Goal: Navigation & Orientation: Find specific page/section

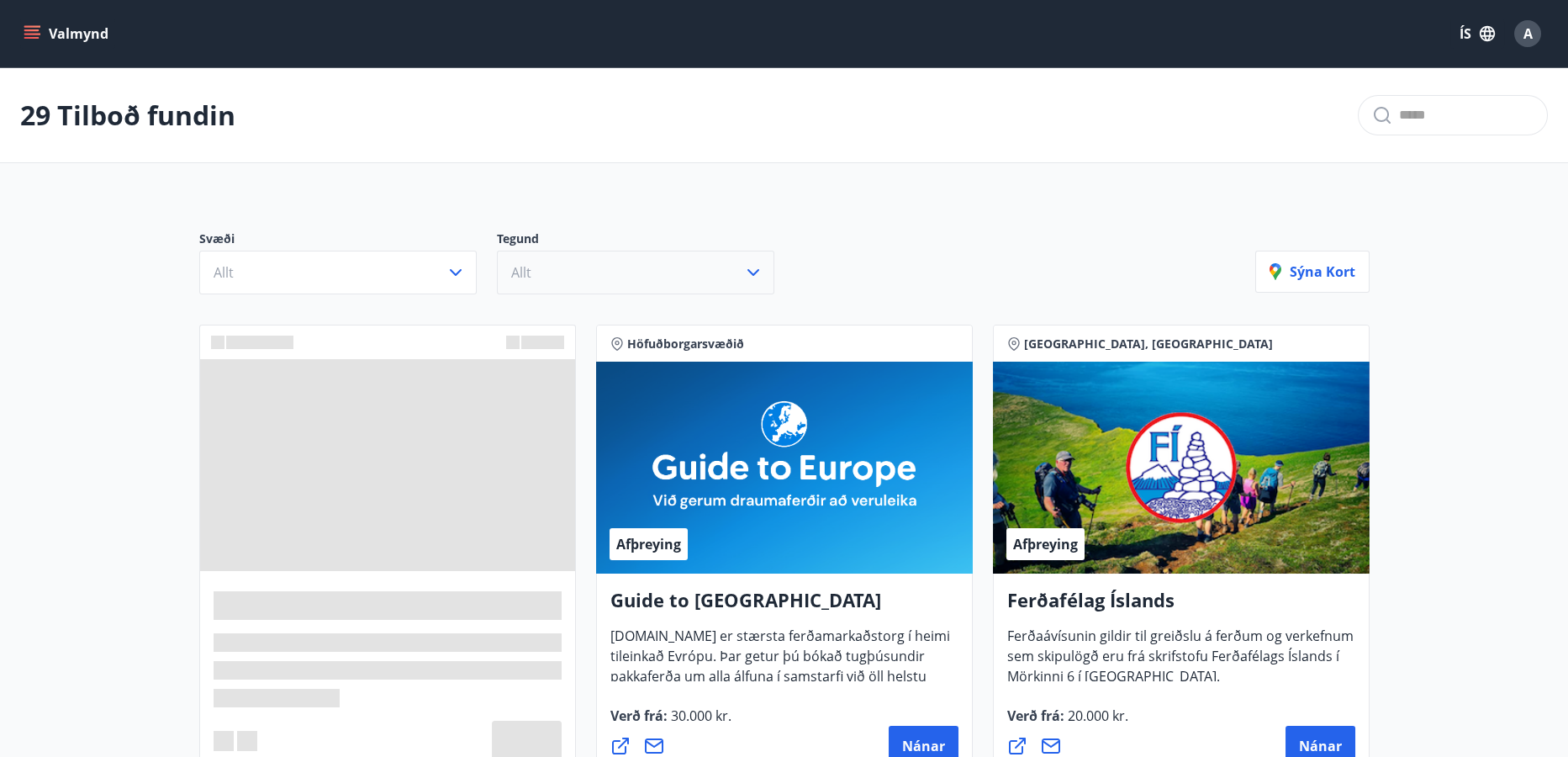
click at [753, 269] on icon "button" at bounding box center [753, 272] width 20 height 20
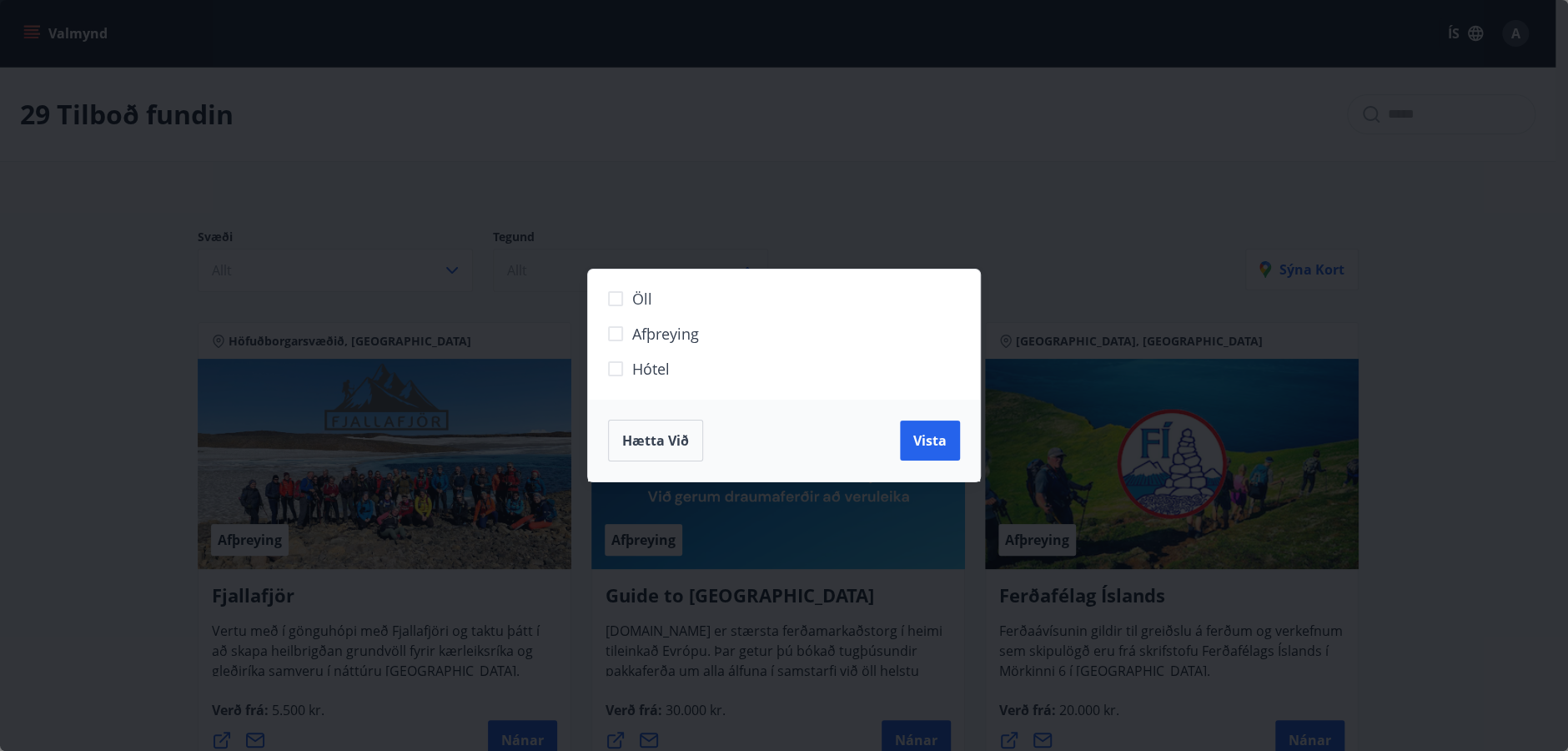
click at [660, 441] on span "Hætta við" at bounding box center [655, 440] width 67 height 18
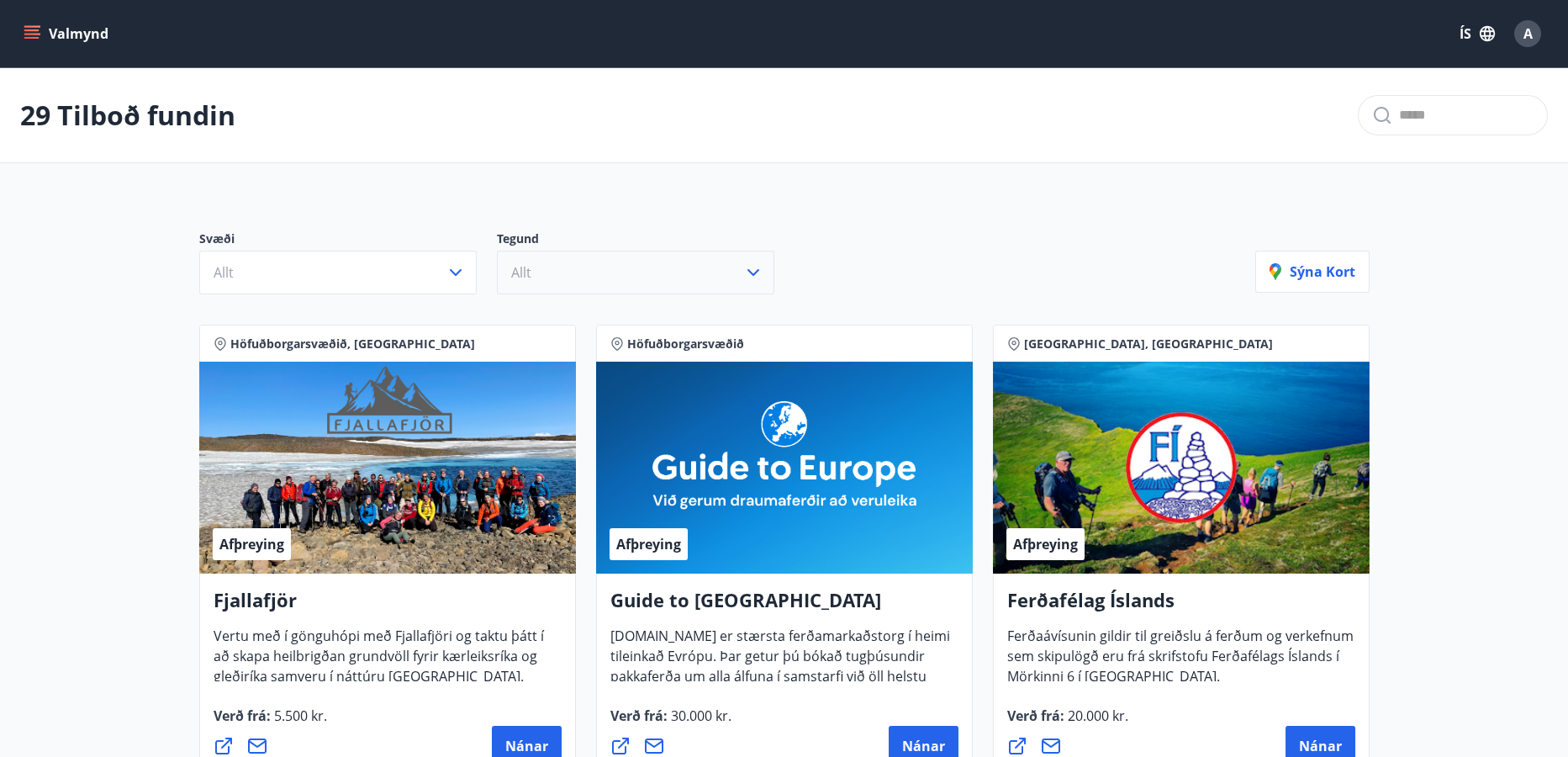
click at [28, 32] on icon "menu" at bounding box center [32, 34] width 17 height 17
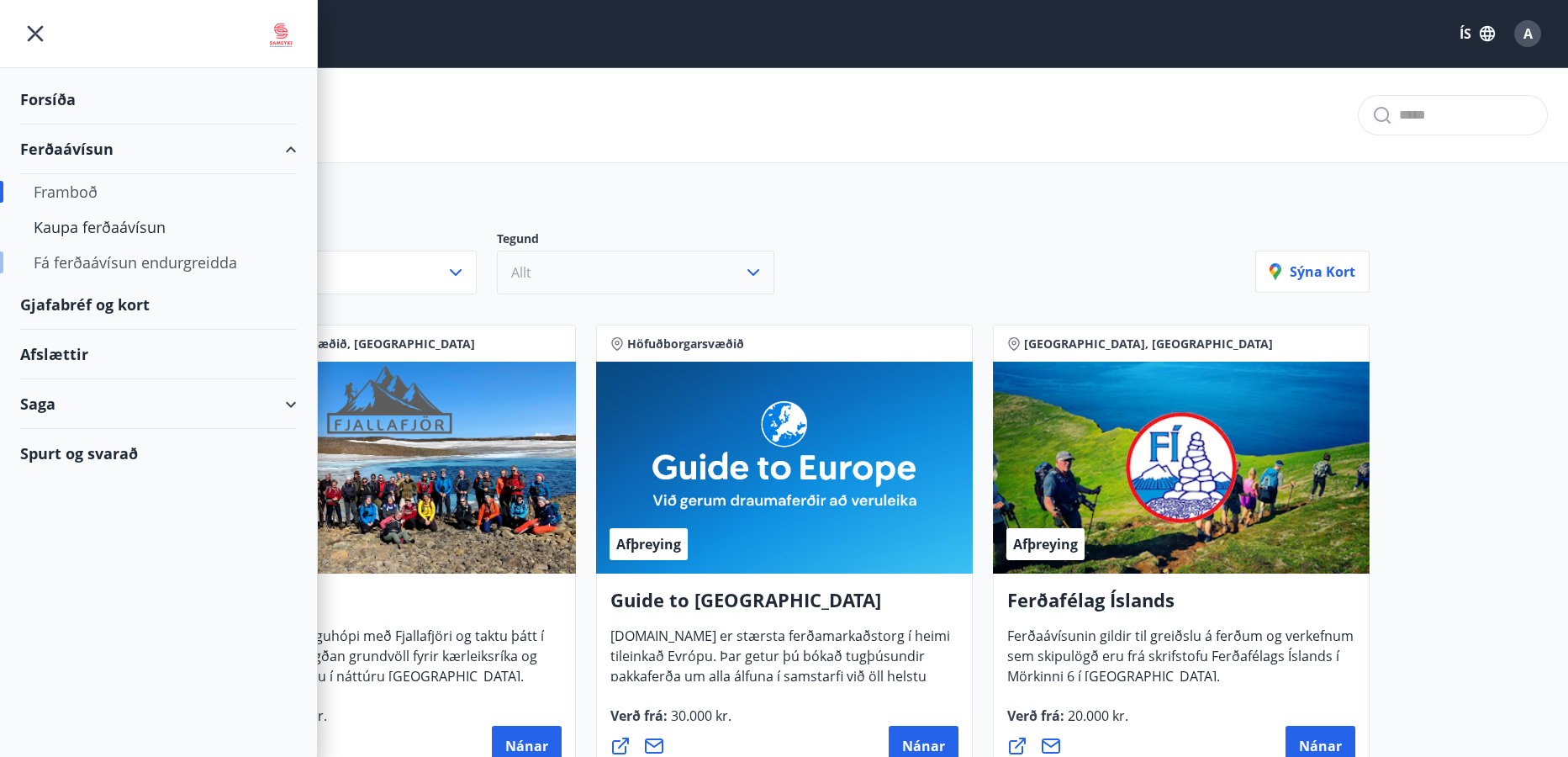
click at [124, 260] on div "Fá ferðaávísun endurgreidda" at bounding box center [159, 262] width 250 height 35
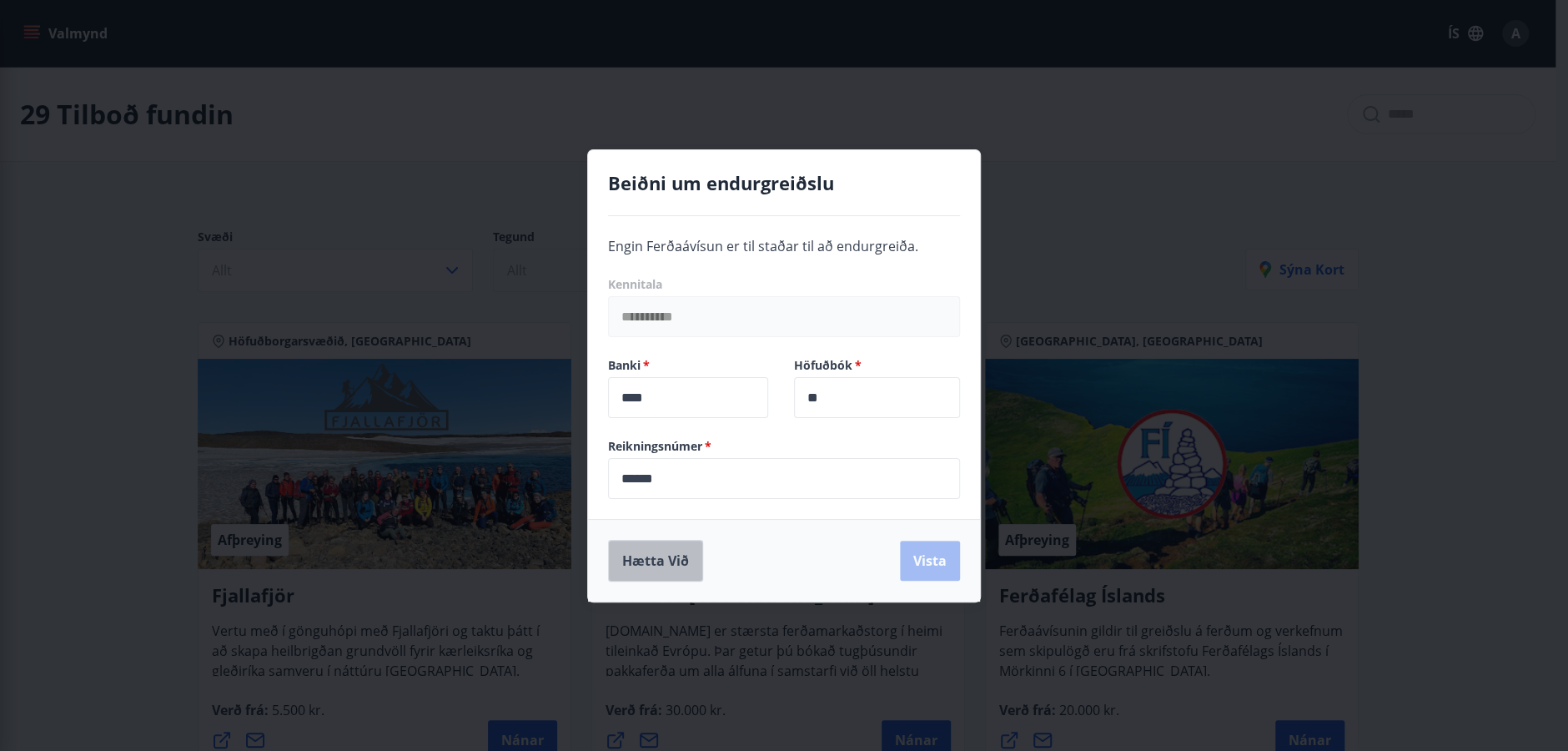
click at [647, 565] on button "Hætta við" at bounding box center [655, 560] width 95 height 42
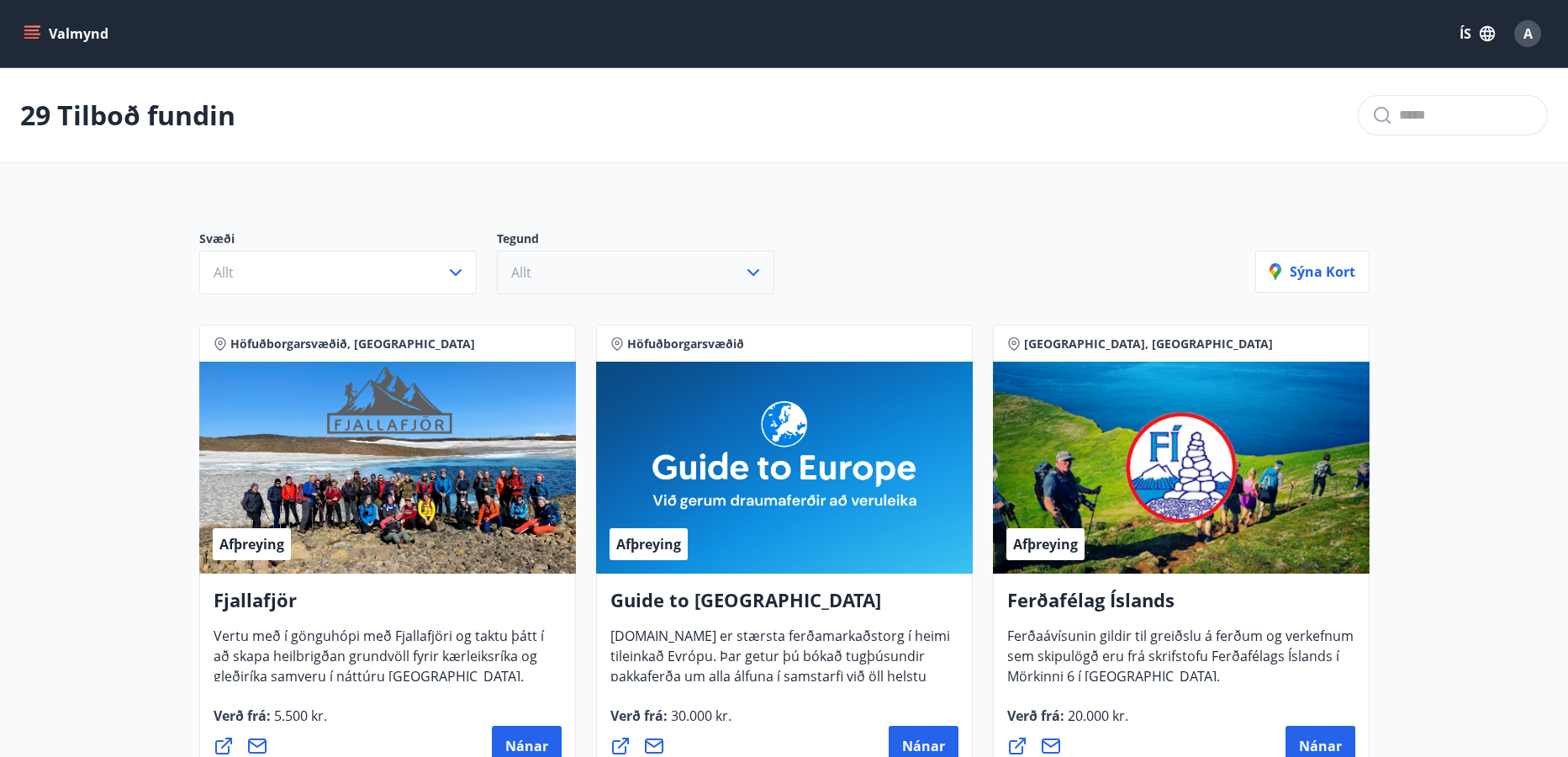
click at [29, 28] on icon "menu" at bounding box center [32, 34] width 17 height 17
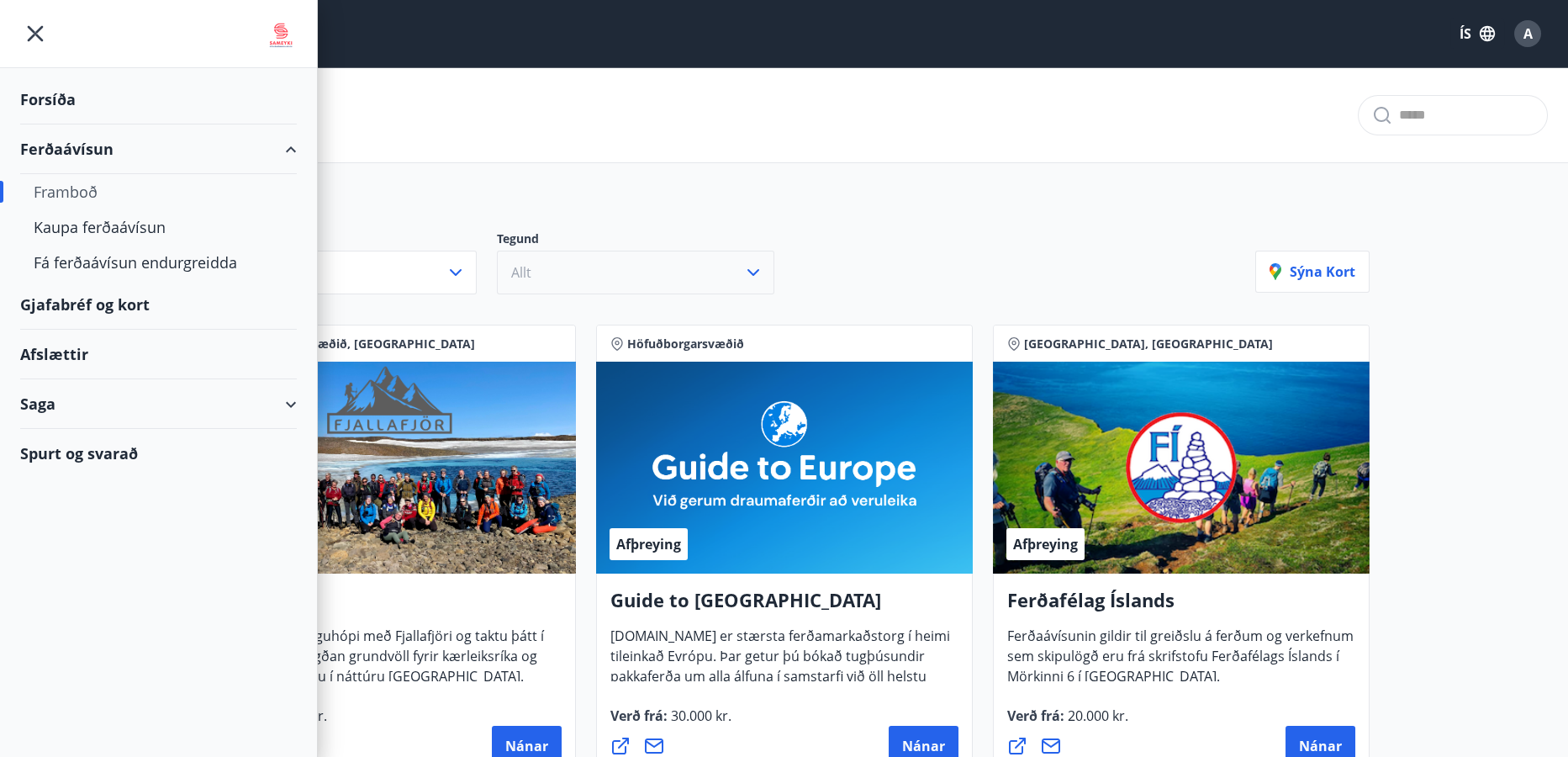
click at [59, 353] on div "Afslættir" at bounding box center [158, 354] width 277 height 50
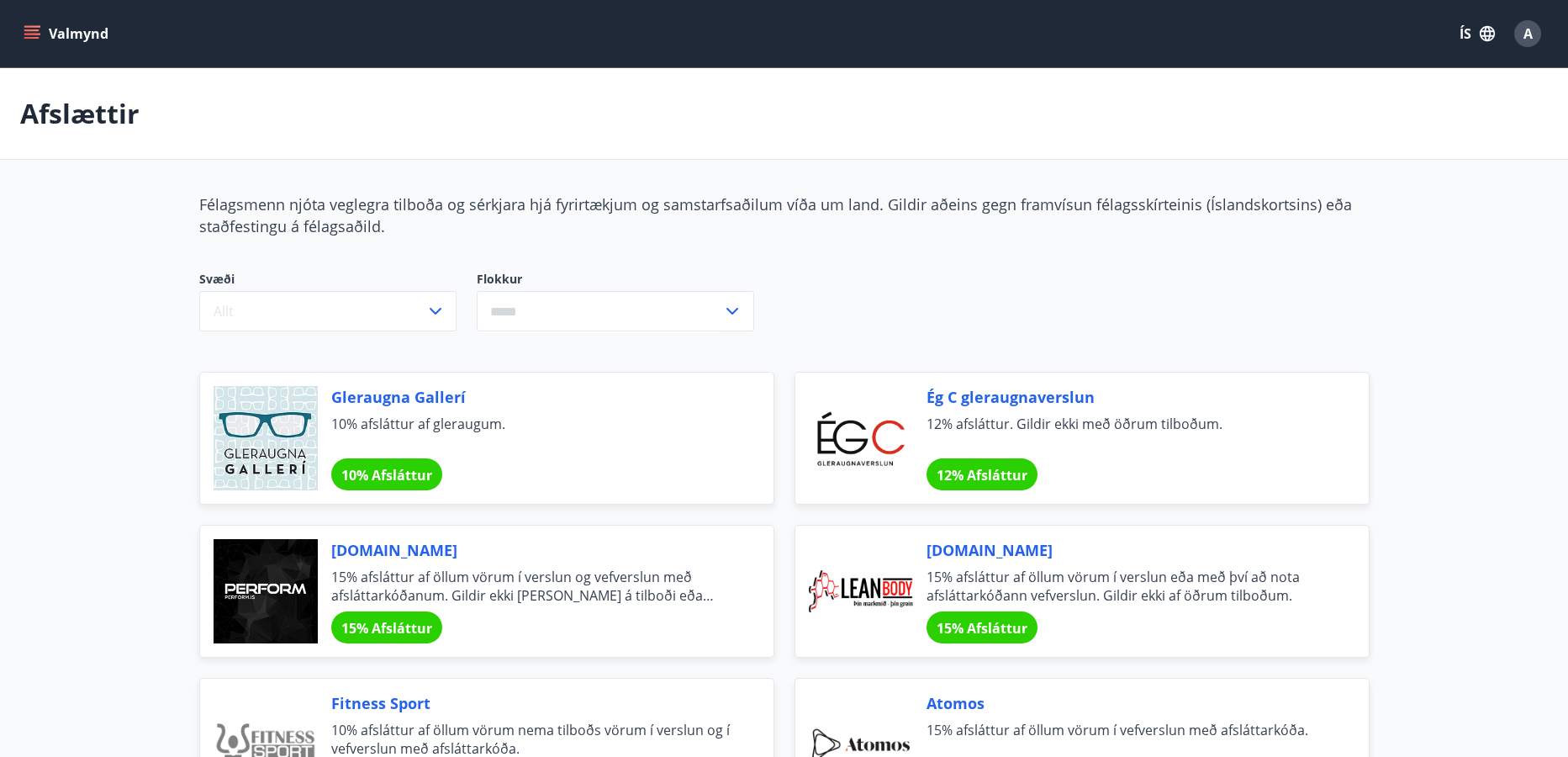
click at [34, 32] on icon "menu" at bounding box center [32, 34] width 17 height 17
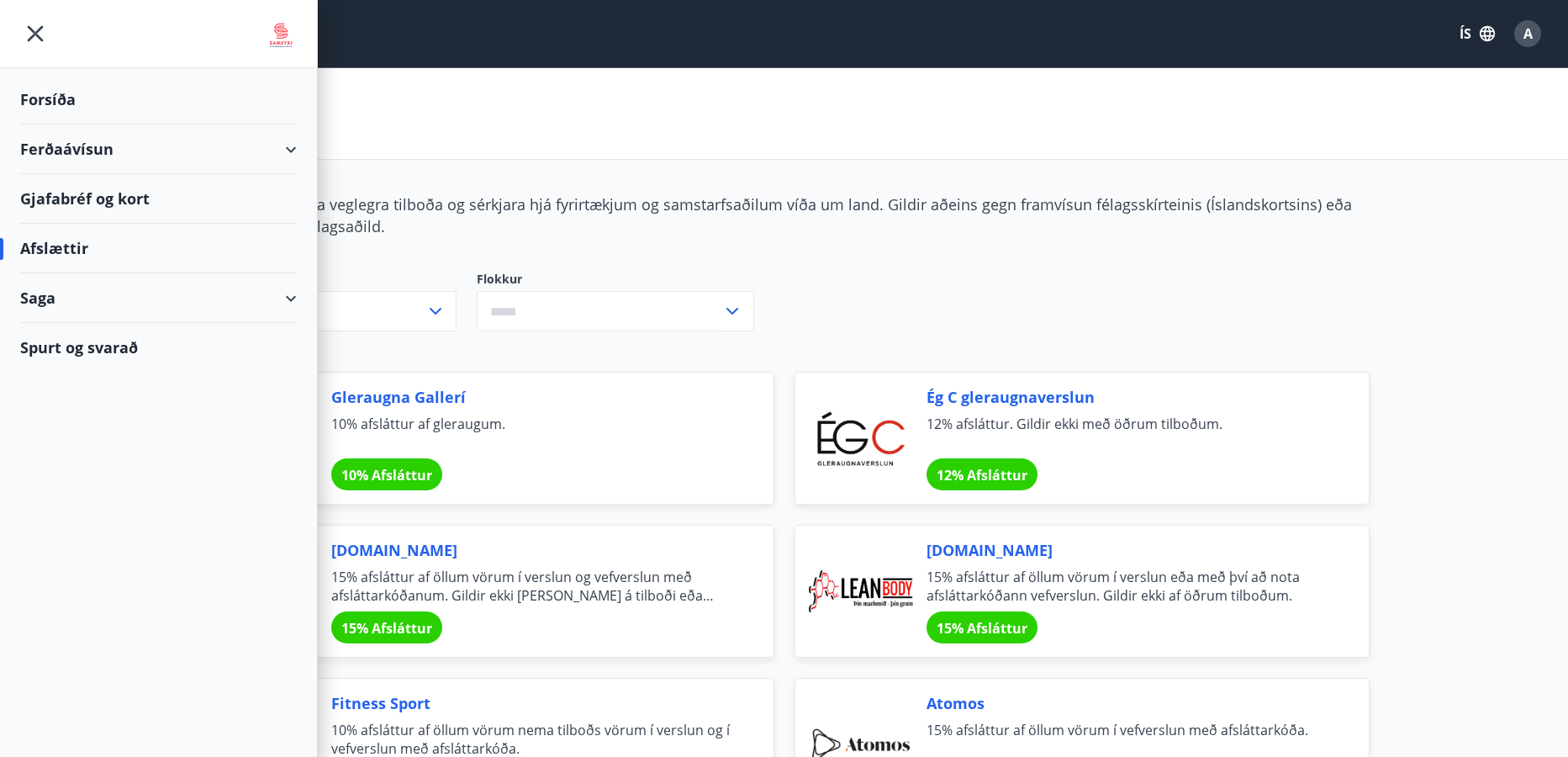
click at [41, 192] on div "Gjafabréf og kort" at bounding box center [158, 199] width 277 height 50
click at [37, 30] on icon "menu" at bounding box center [35, 34] width 16 height 16
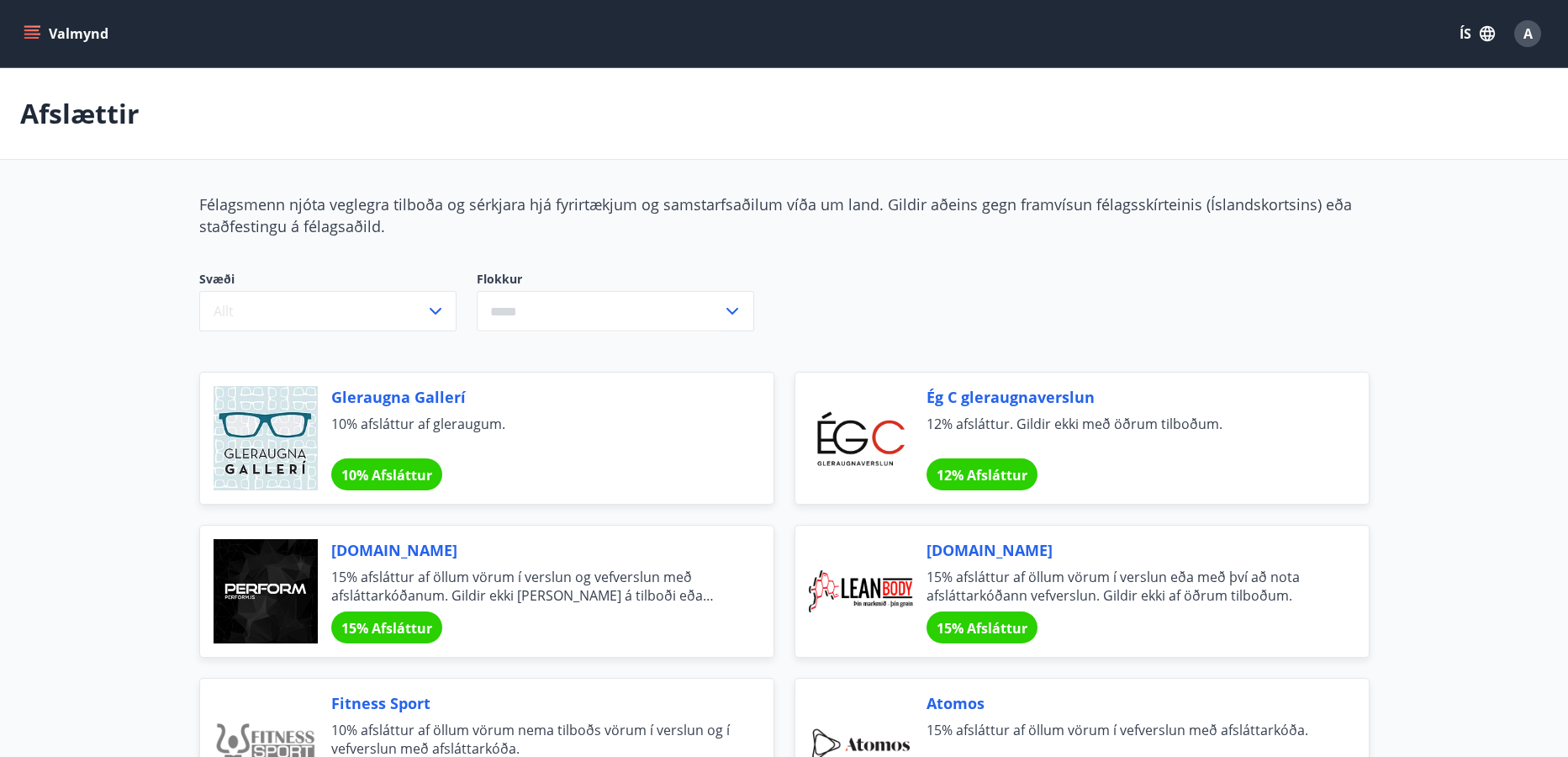
click at [32, 26] on icon "menu" at bounding box center [33, 27] width 18 height 2
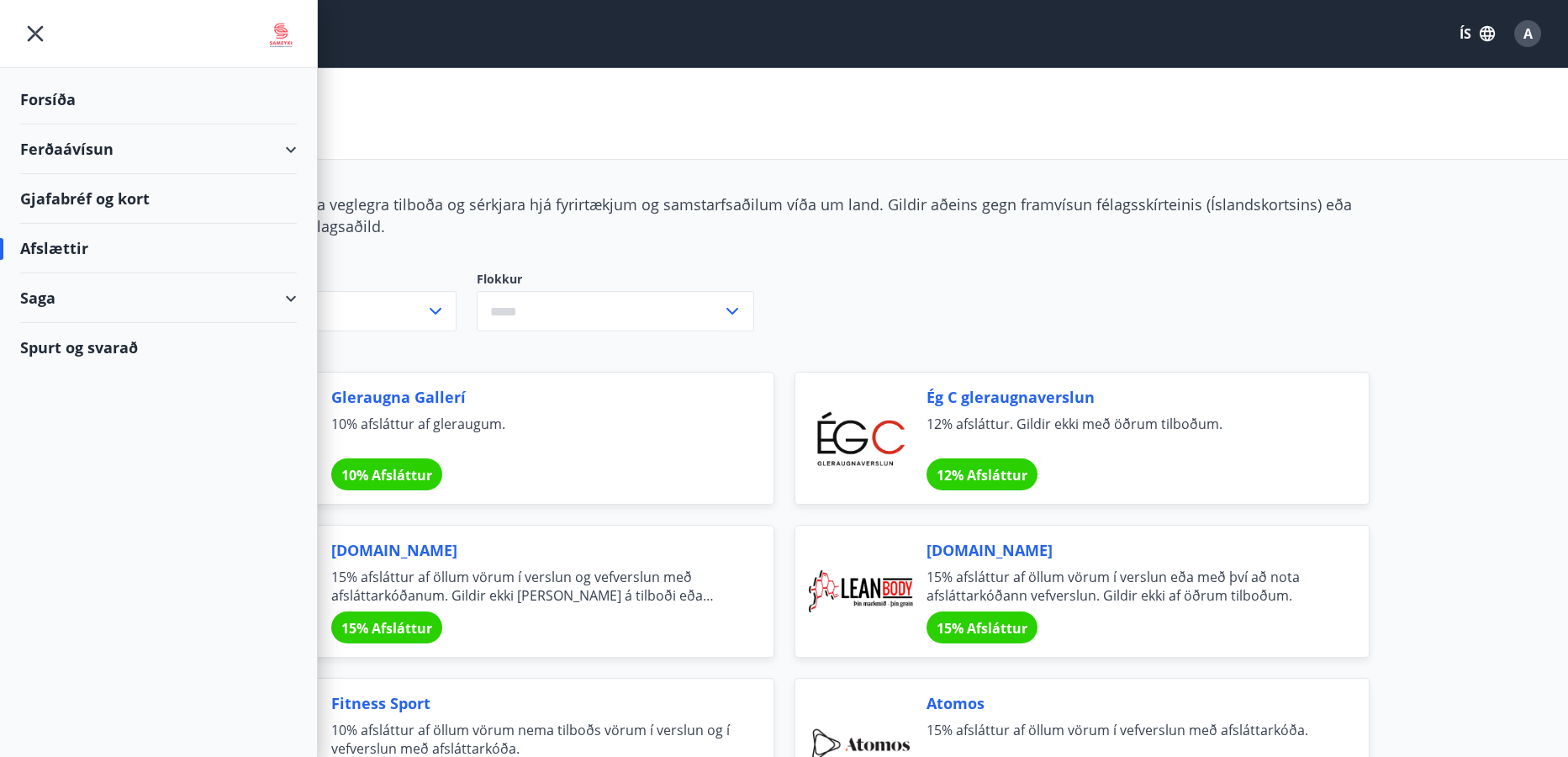
drag, startPoint x: 43, startPoint y: 95, endPoint x: 51, endPoint y: 90, distance: 9.4
click at [51, 90] on div "Forsíða" at bounding box center [158, 100] width 277 height 50
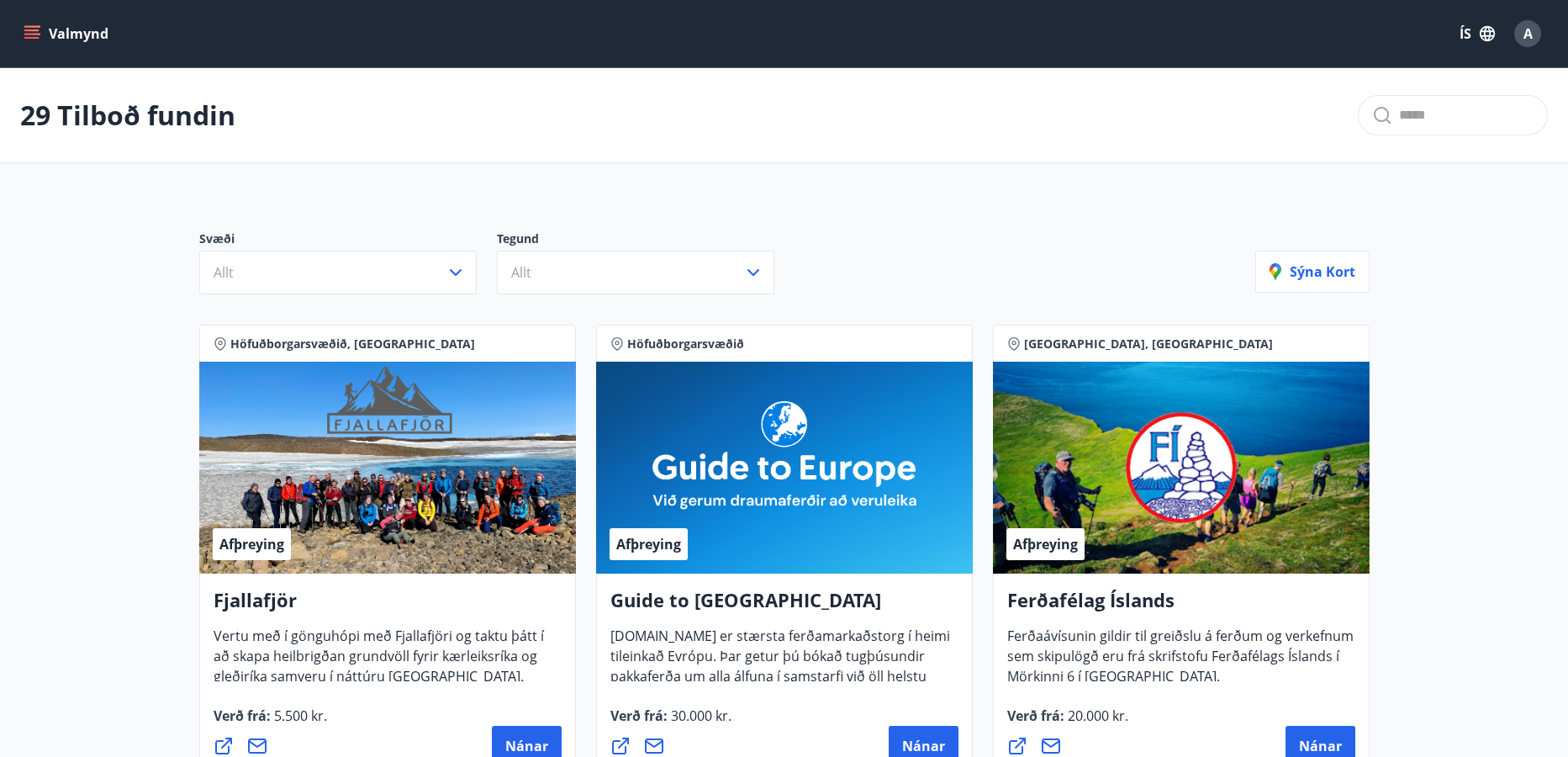
click at [31, 28] on icon "menu" at bounding box center [32, 34] width 17 height 17
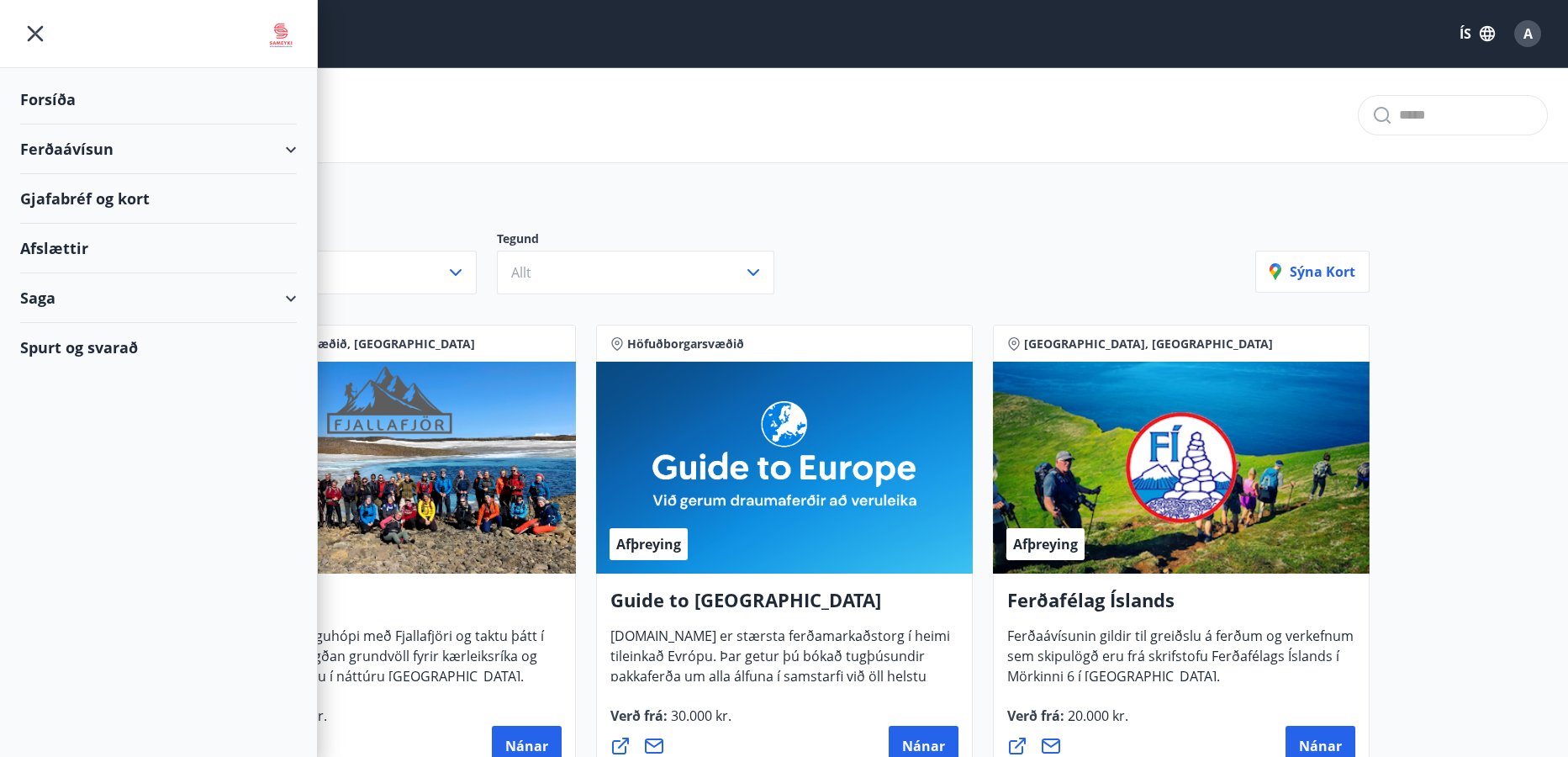
click at [729, 94] on div "29 Tilboð fundin" at bounding box center [784, 116] width 1568 height 95
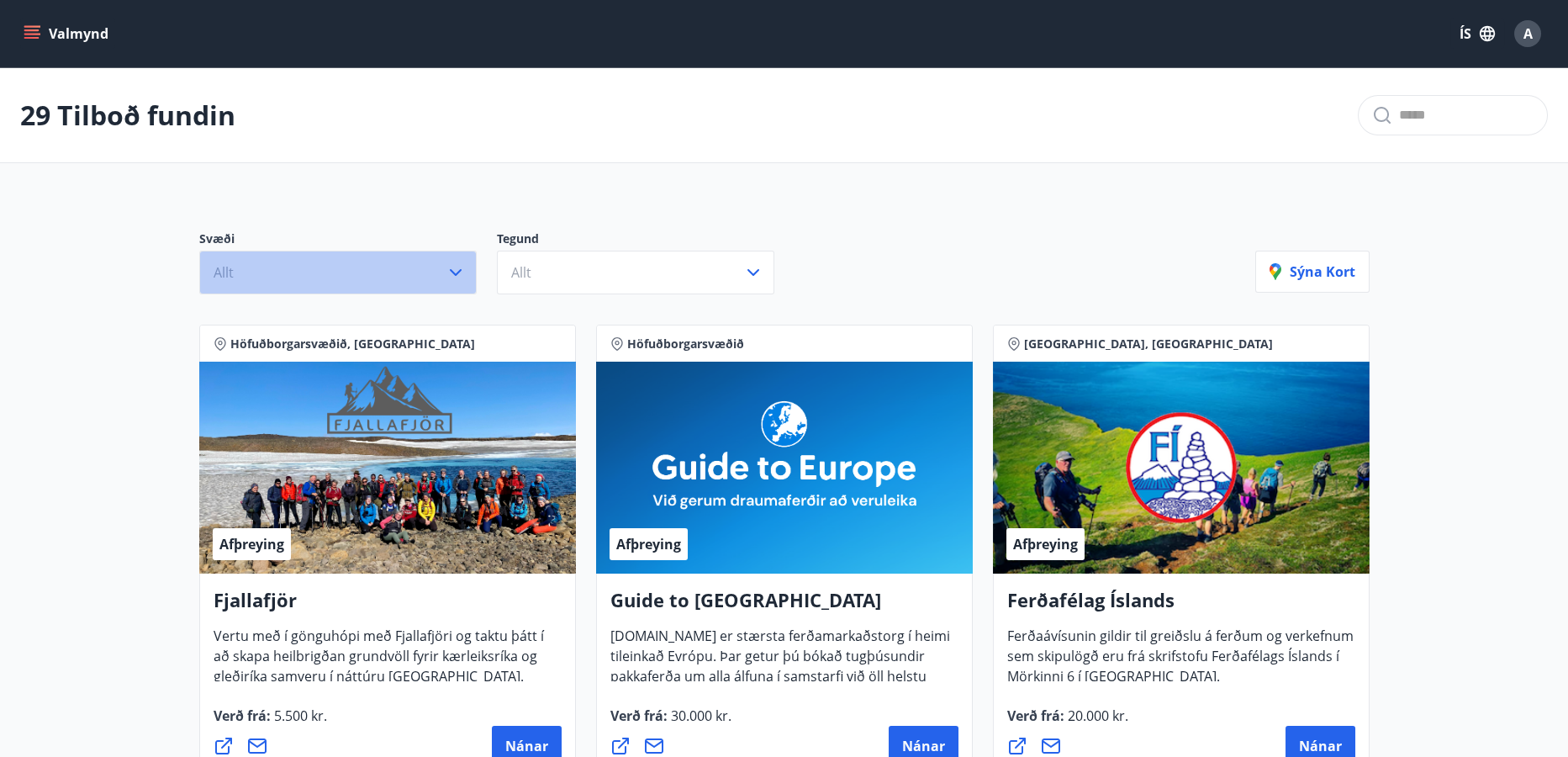
click at [458, 269] on icon "button" at bounding box center [455, 272] width 20 height 20
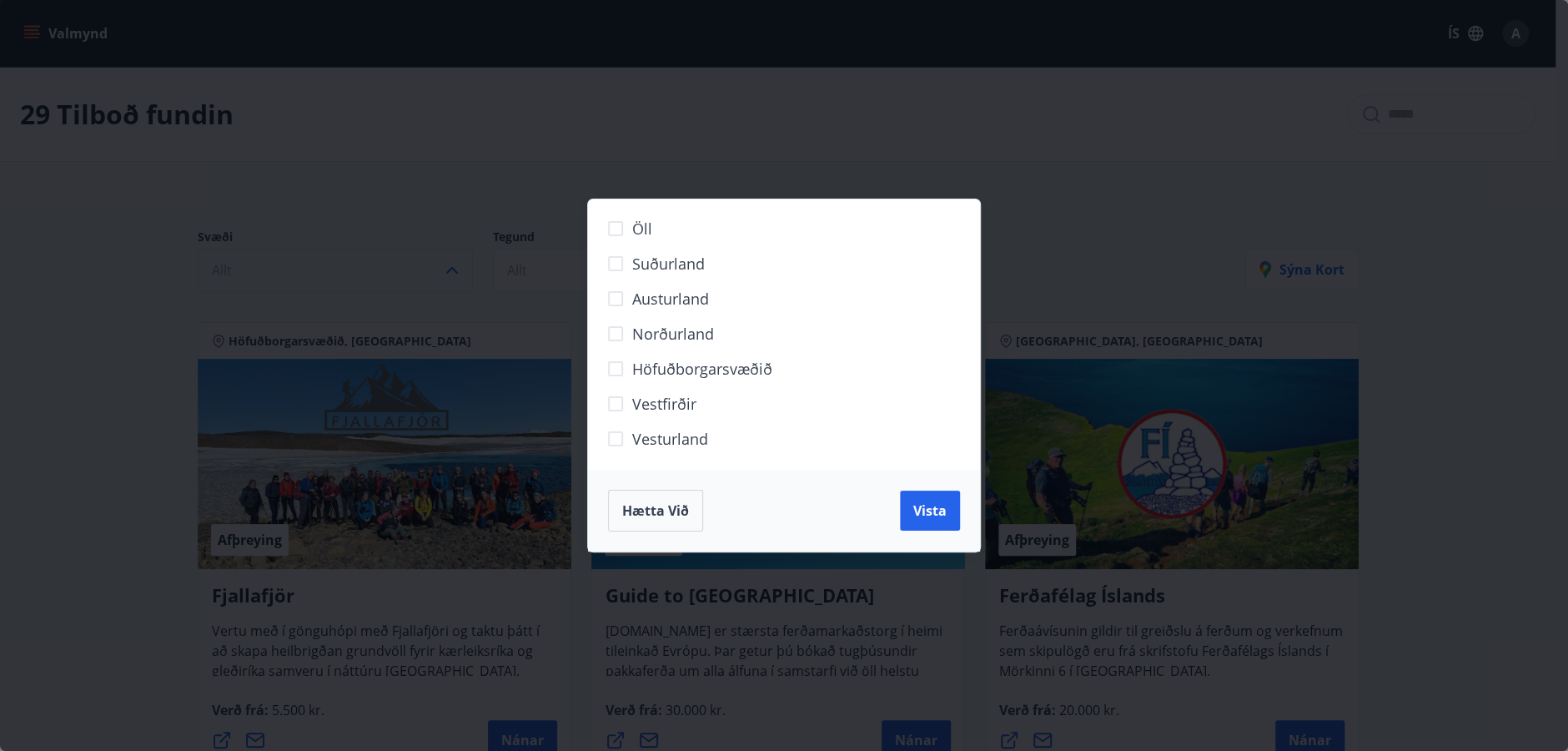
click at [651, 511] on span "Hætta við" at bounding box center [655, 510] width 67 height 18
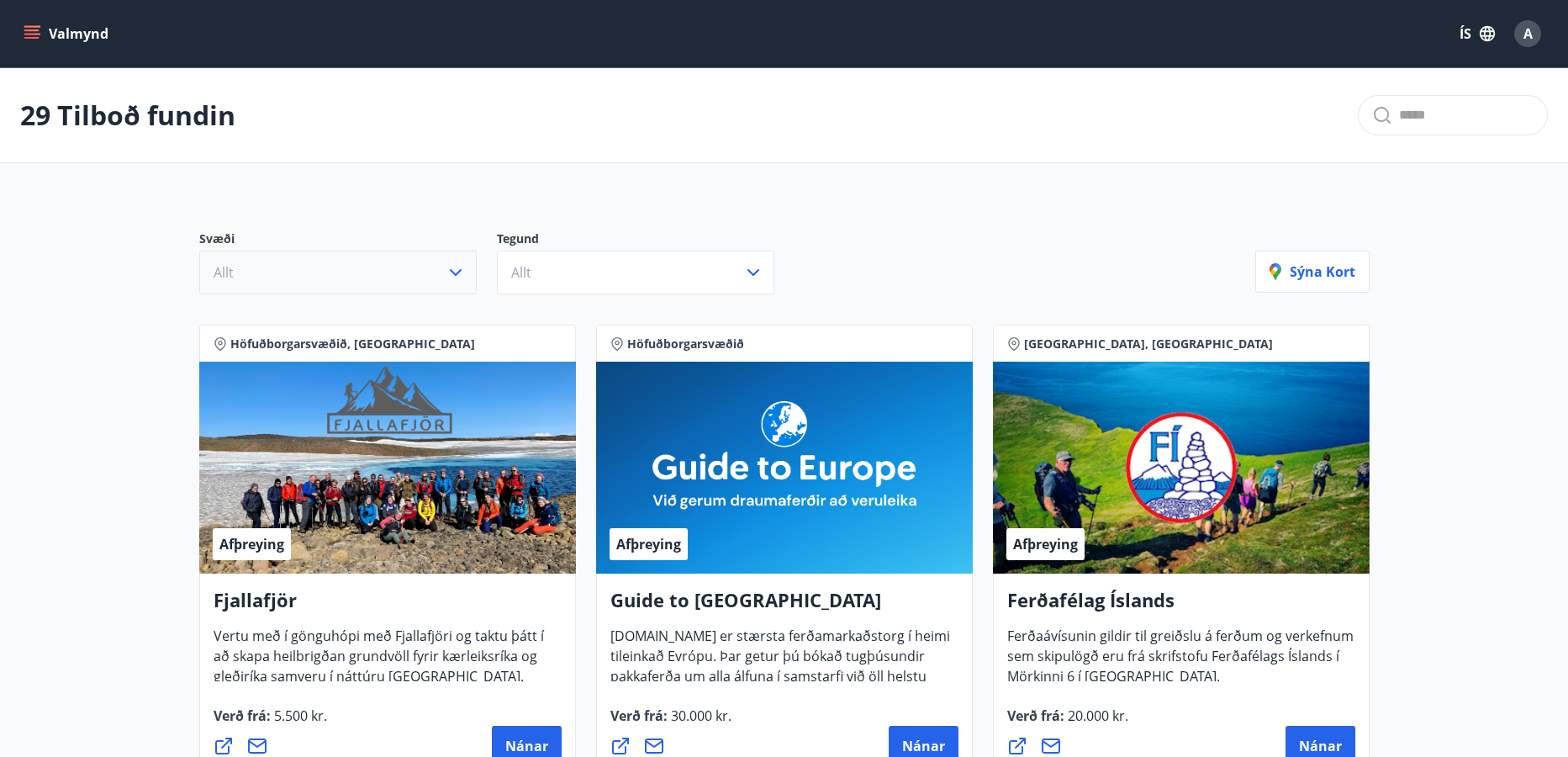
click at [32, 28] on icon "menu" at bounding box center [32, 34] width 17 height 17
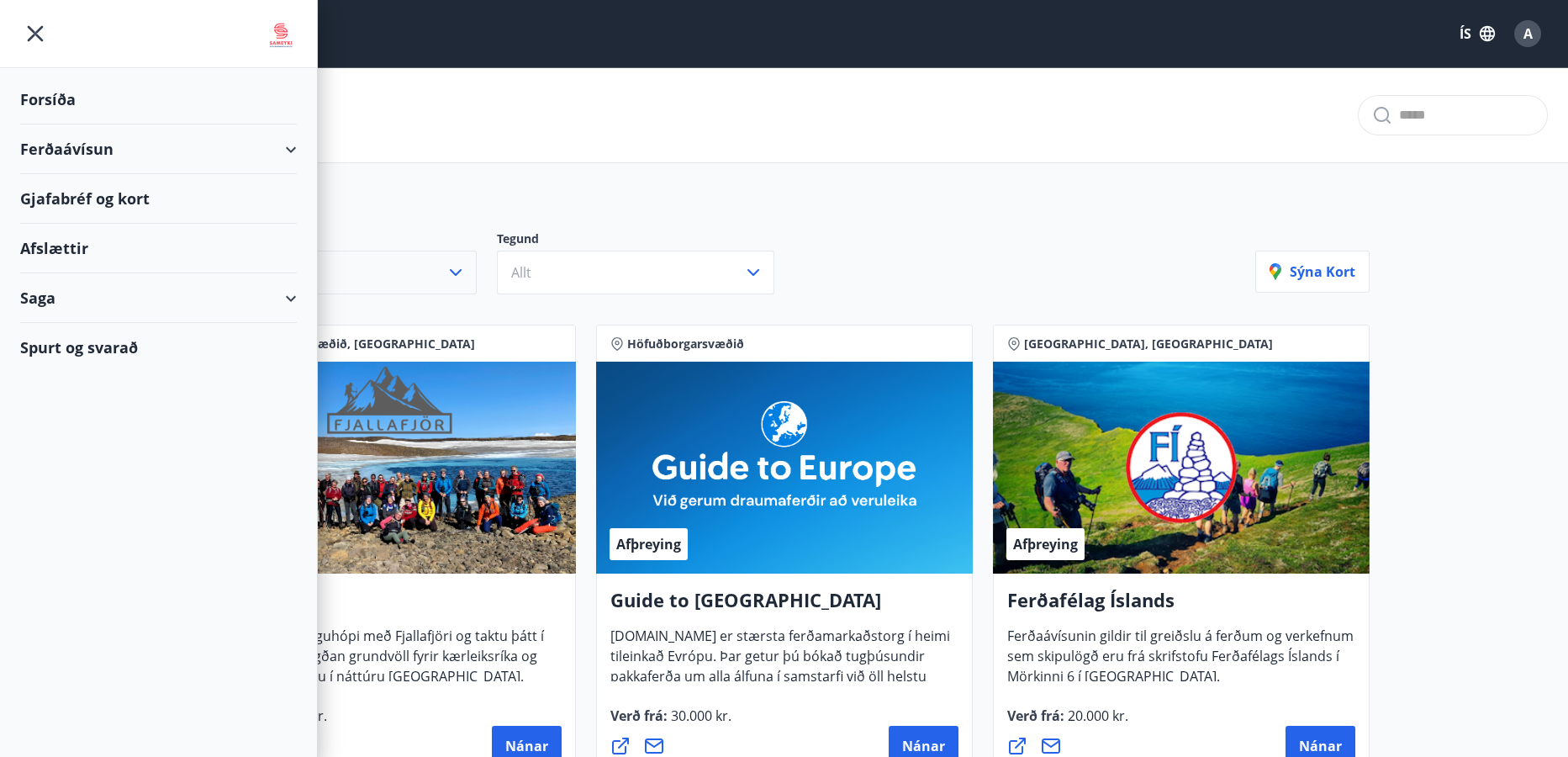
click at [38, 290] on div "Saga" at bounding box center [158, 298] width 277 height 50
click at [82, 343] on div "Ferðaávísun" at bounding box center [159, 340] width 250 height 35
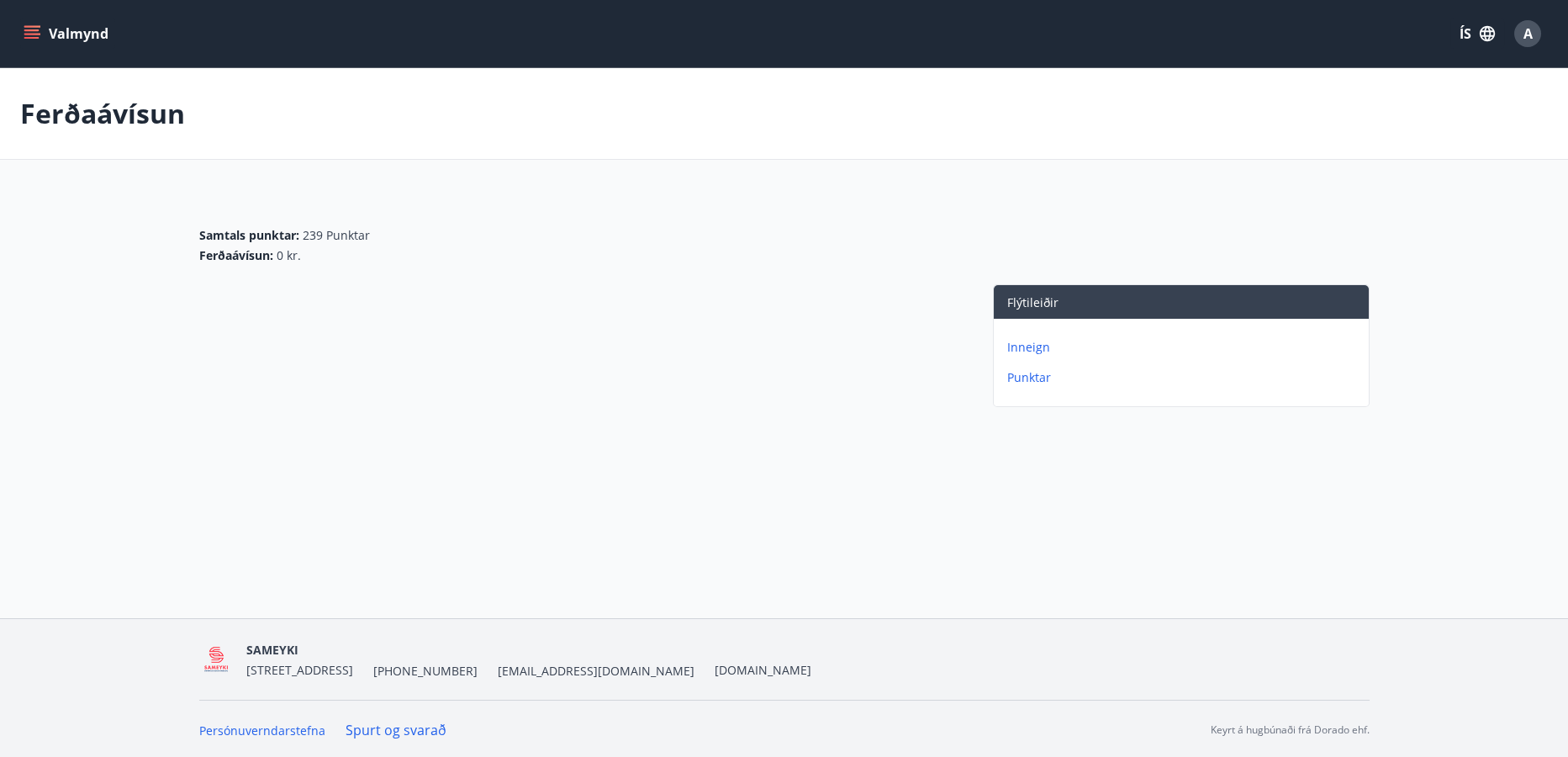
click at [1043, 344] on p "Inneign" at bounding box center [1184, 347] width 354 height 17
click at [1053, 346] on p "Ferðaávísun" at bounding box center [1184, 347] width 354 height 17
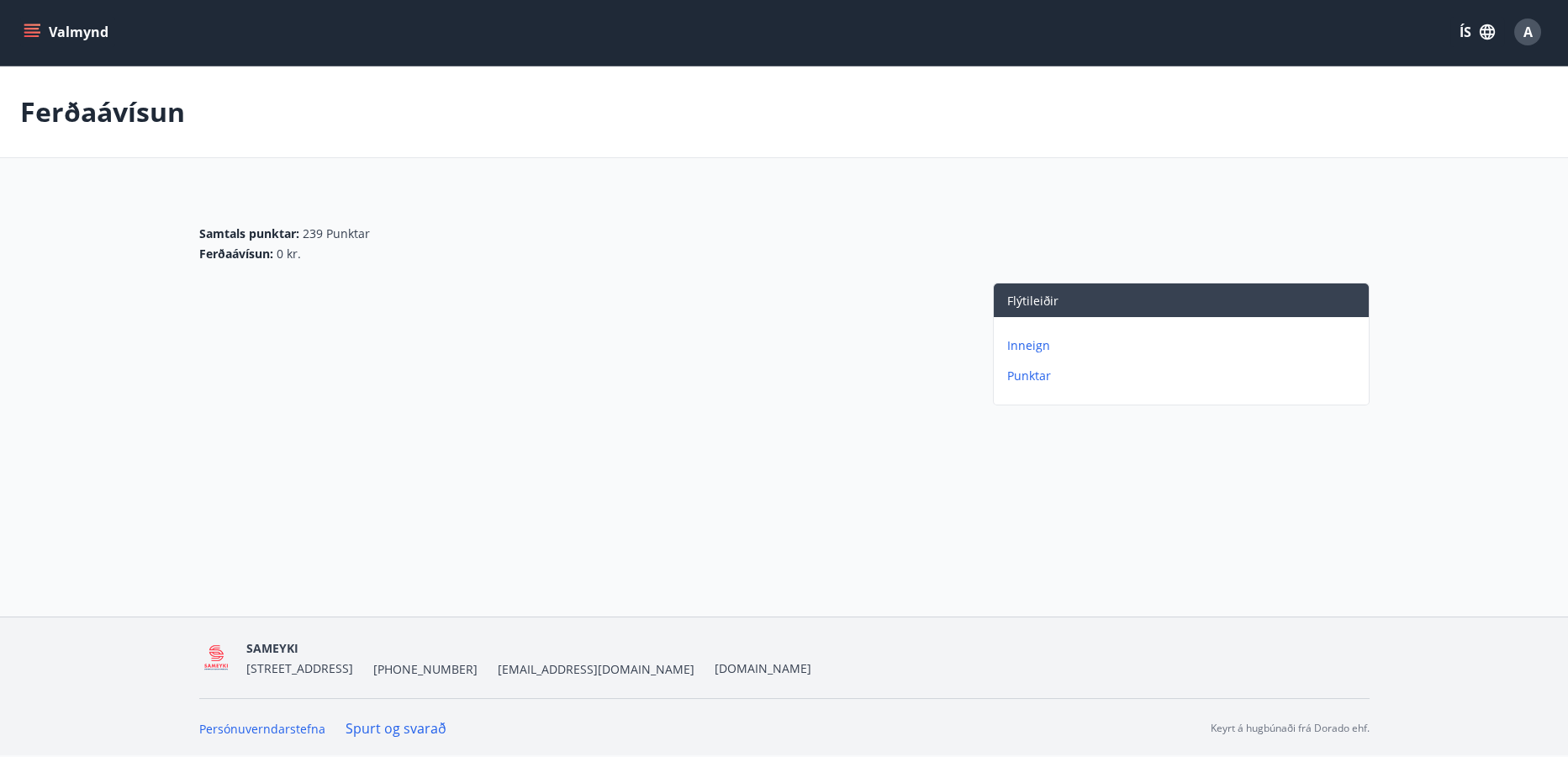
click at [31, 28] on icon "menu" at bounding box center [32, 28] width 16 height 2
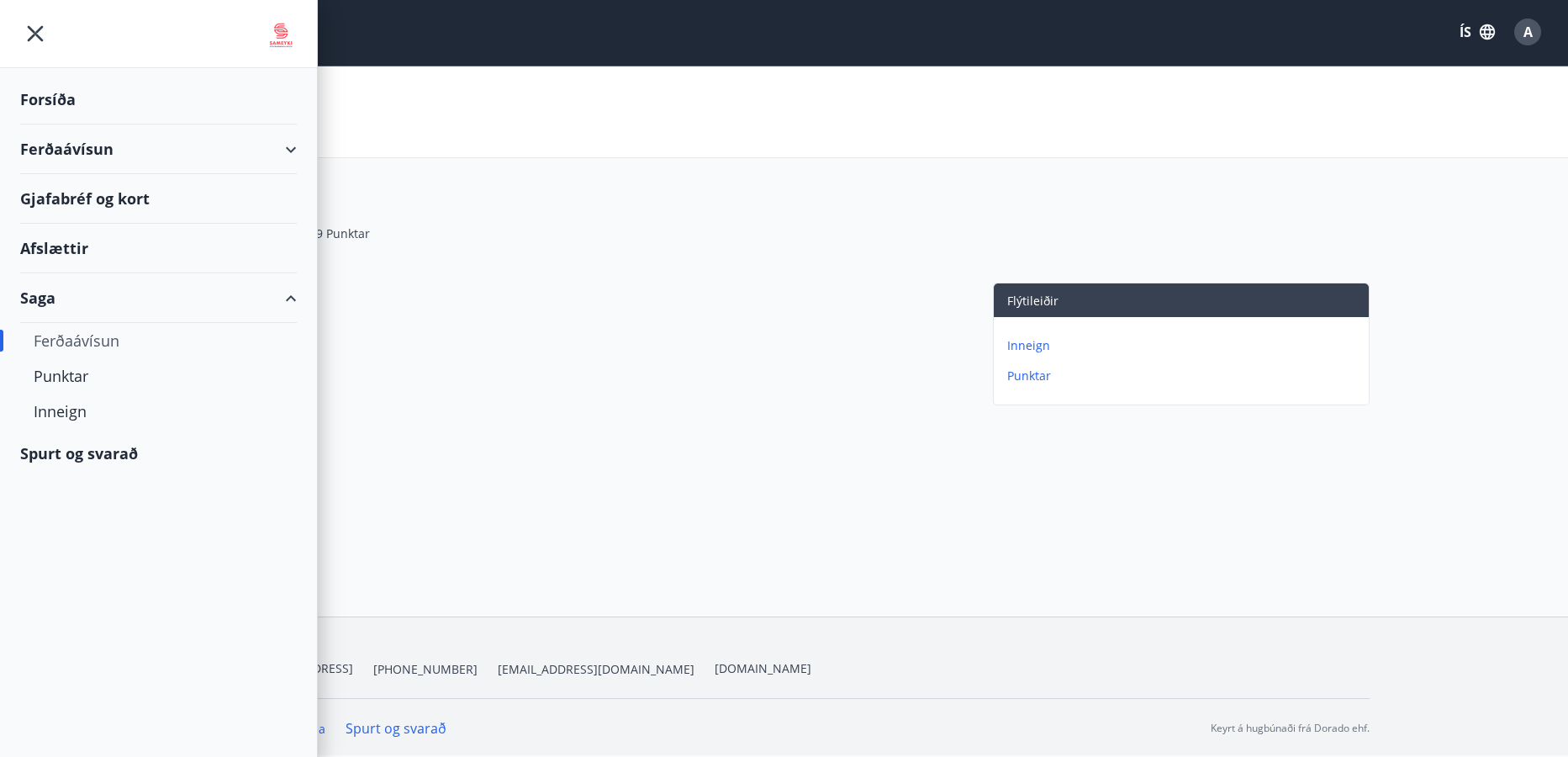
click at [48, 243] on div "Afslættir" at bounding box center [158, 248] width 277 height 50
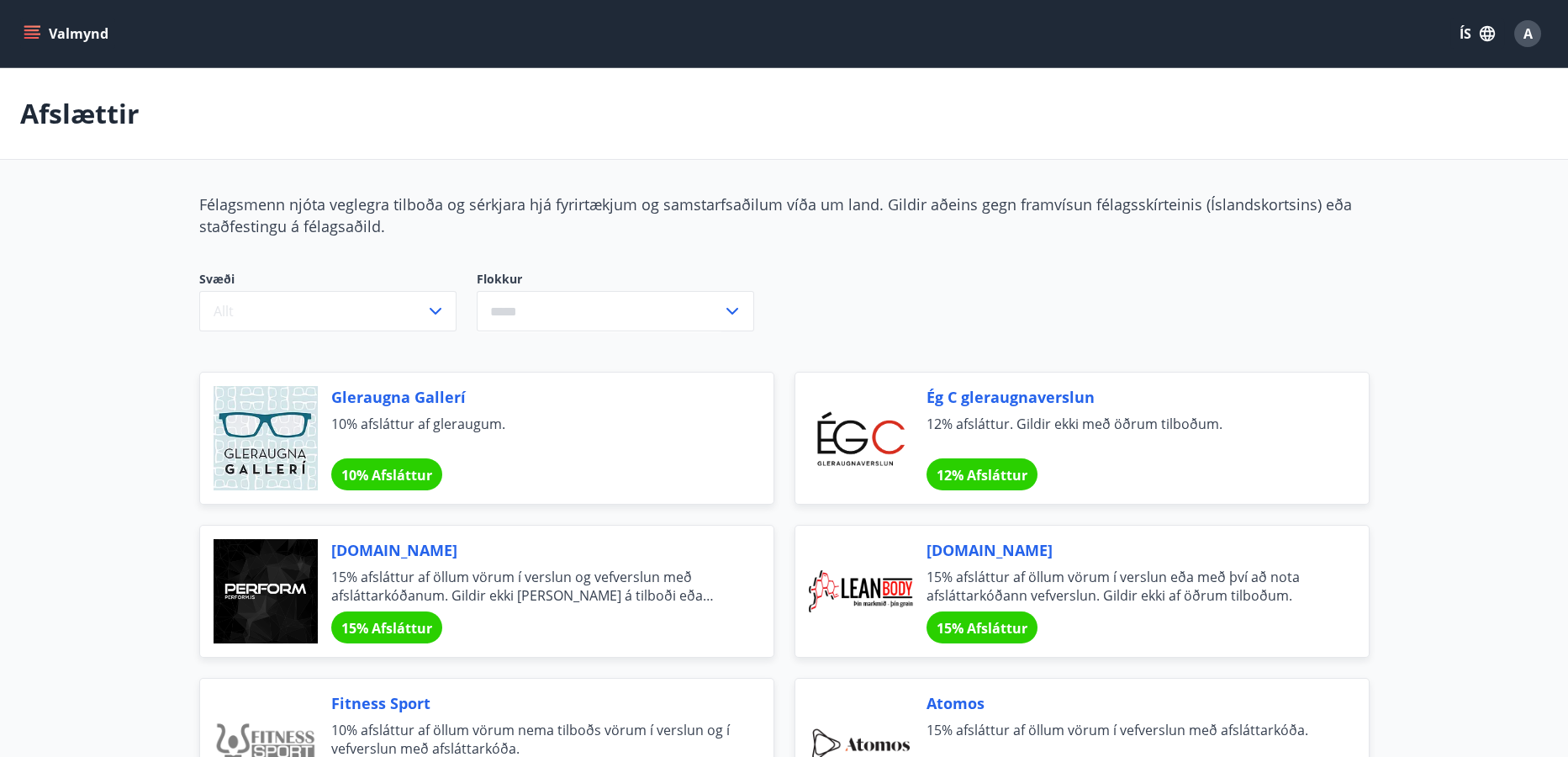
click at [32, 31] on icon "menu" at bounding box center [32, 34] width 17 height 17
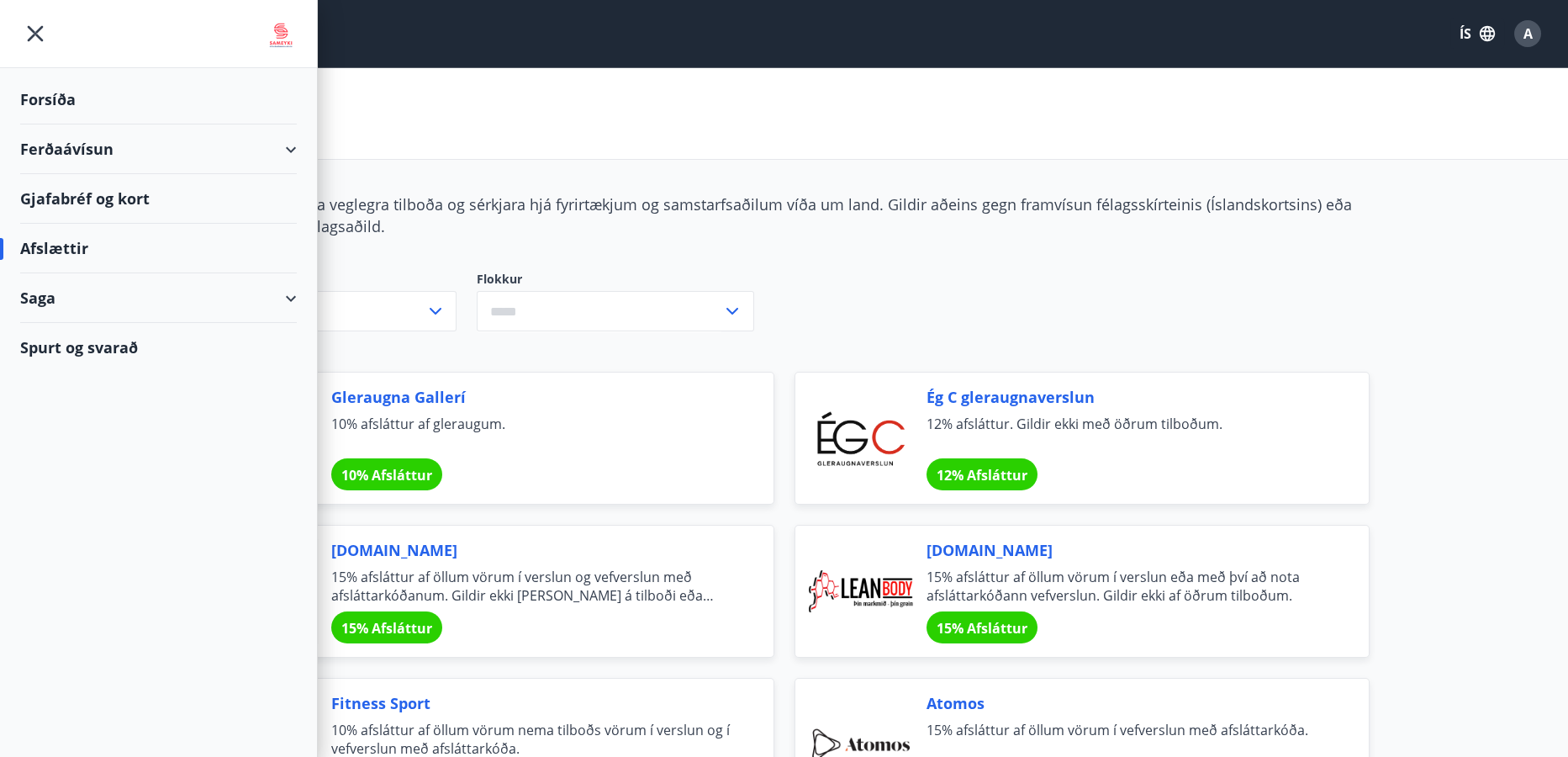
click at [39, 90] on div "Forsíða" at bounding box center [158, 100] width 277 height 50
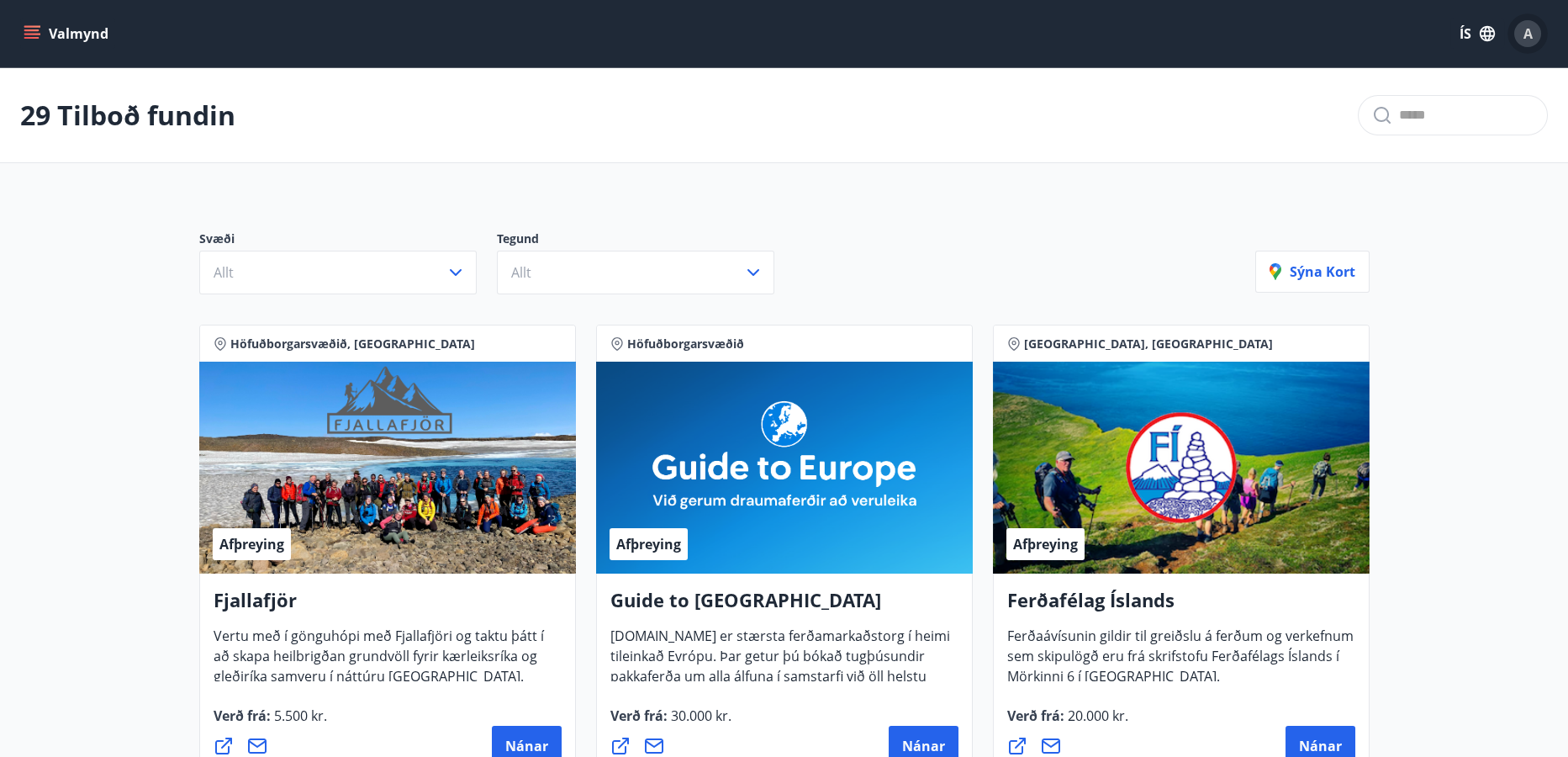
click at [1525, 30] on span "A" at bounding box center [1527, 33] width 9 height 18
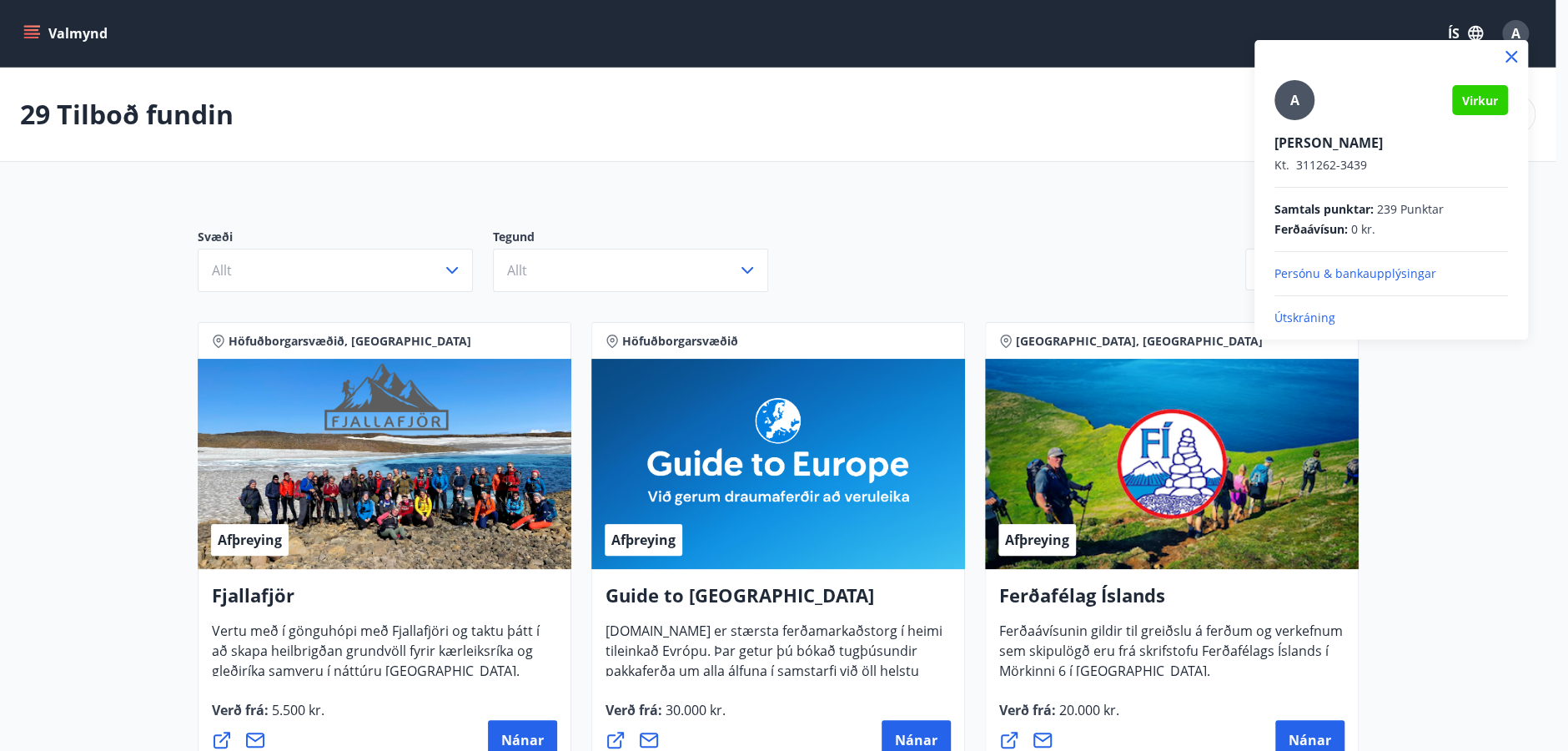
click at [1056, 239] on div at bounding box center [784, 376] width 1568 height 751
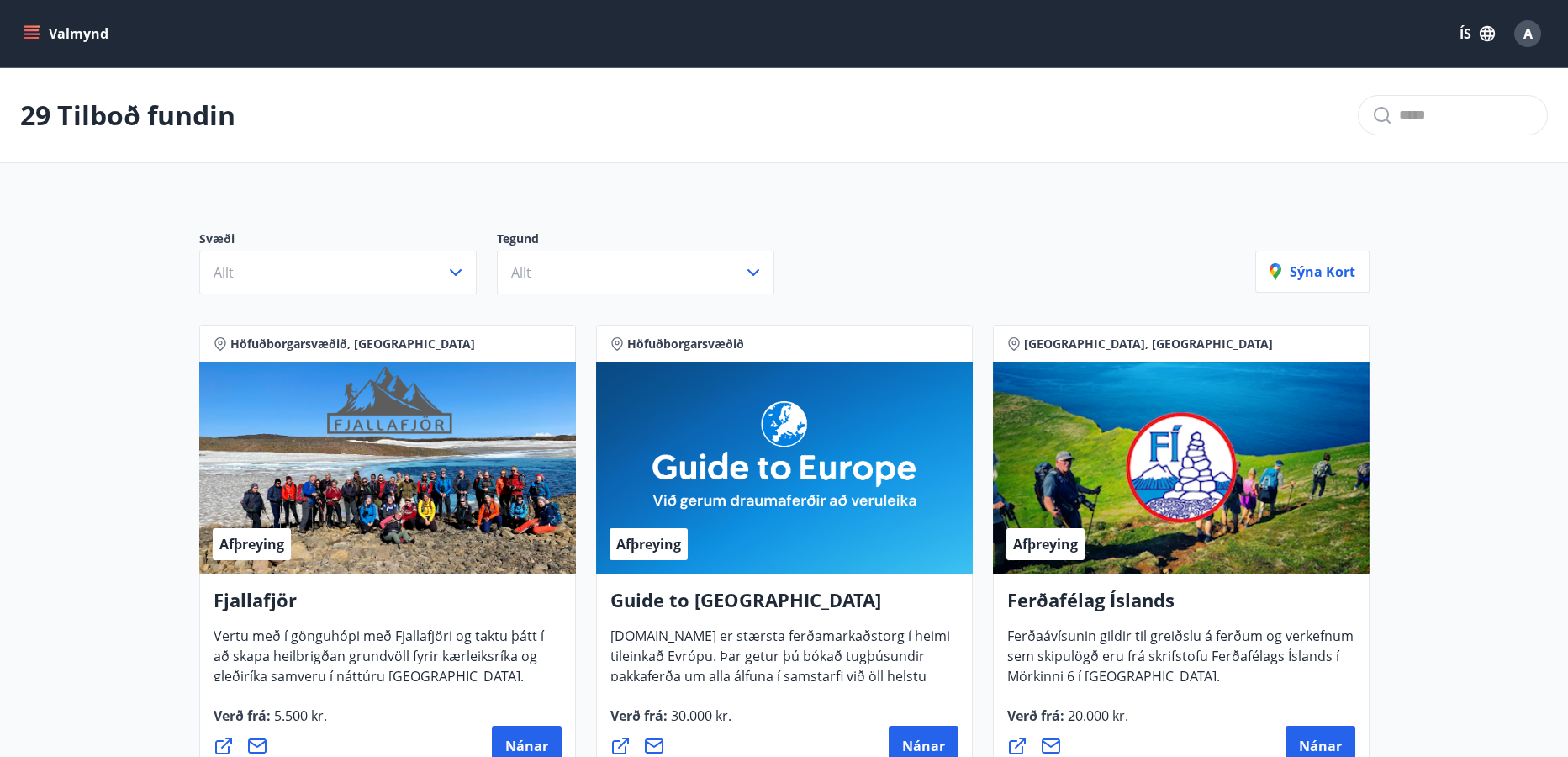
click at [33, 28] on icon "menu" at bounding box center [32, 34] width 17 height 17
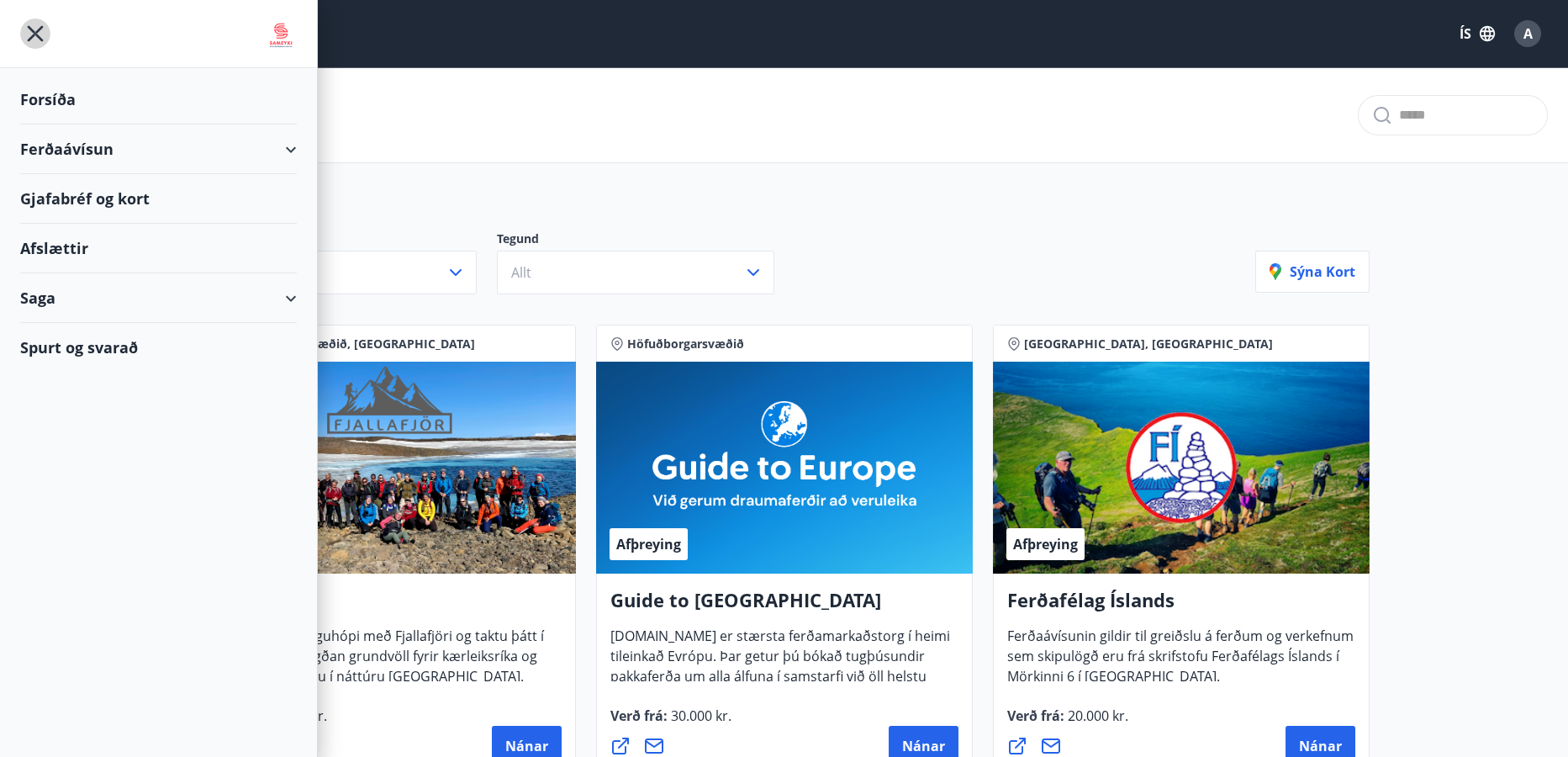
click at [35, 28] on icon "menu" at bounding box center [34, 33] width 30 height 30
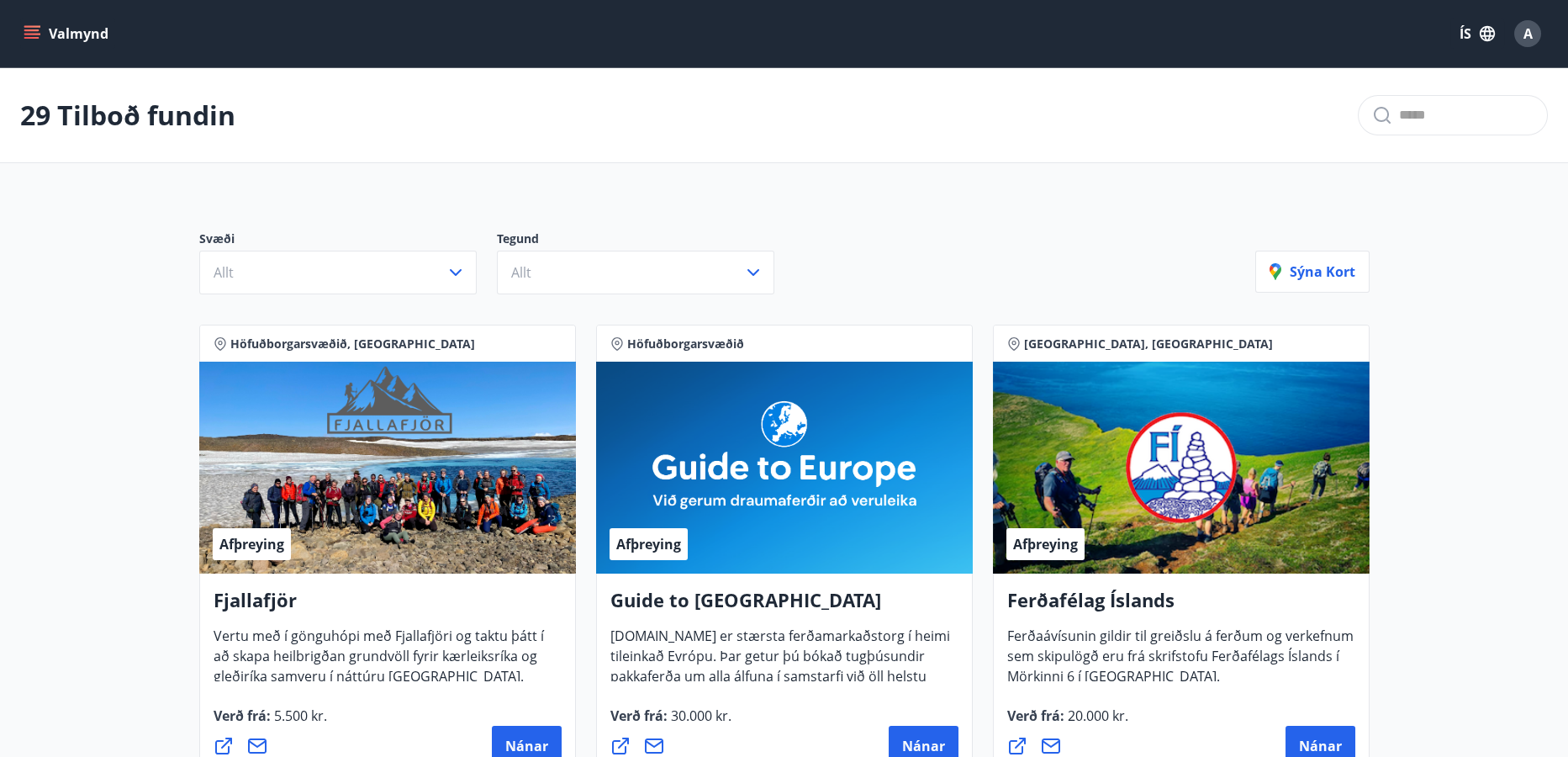
click at [42, 30] on button "Valmynd" at bounding box center [67, 33] width 95 height 30
click at [633, 131] on div "29 Tilboð fundin" at bounding box center [784, 116] width 1568 height 95
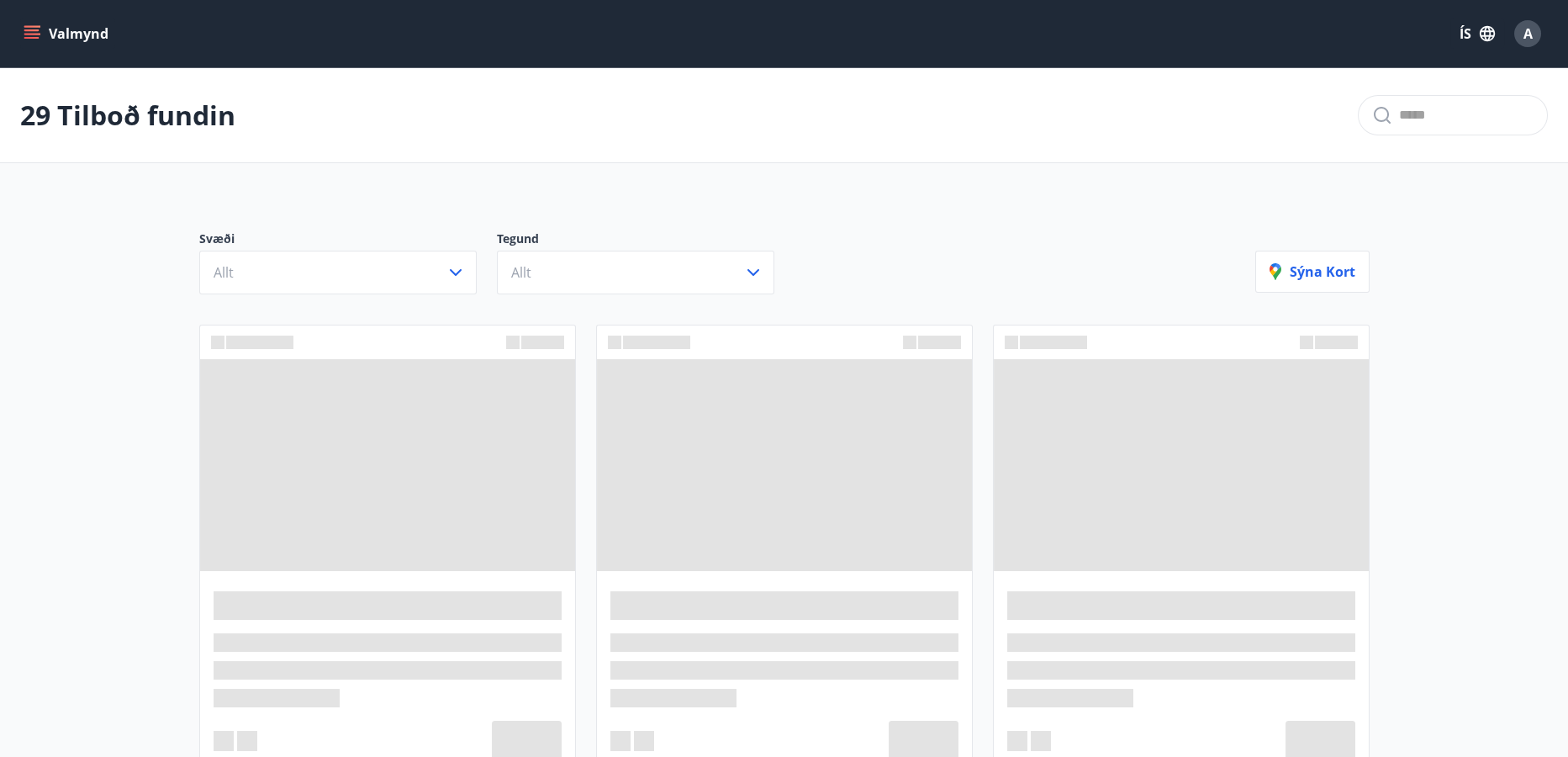
click at [34, 28] on icon "menu" at bounding box center [32, 34] width 17 height 17
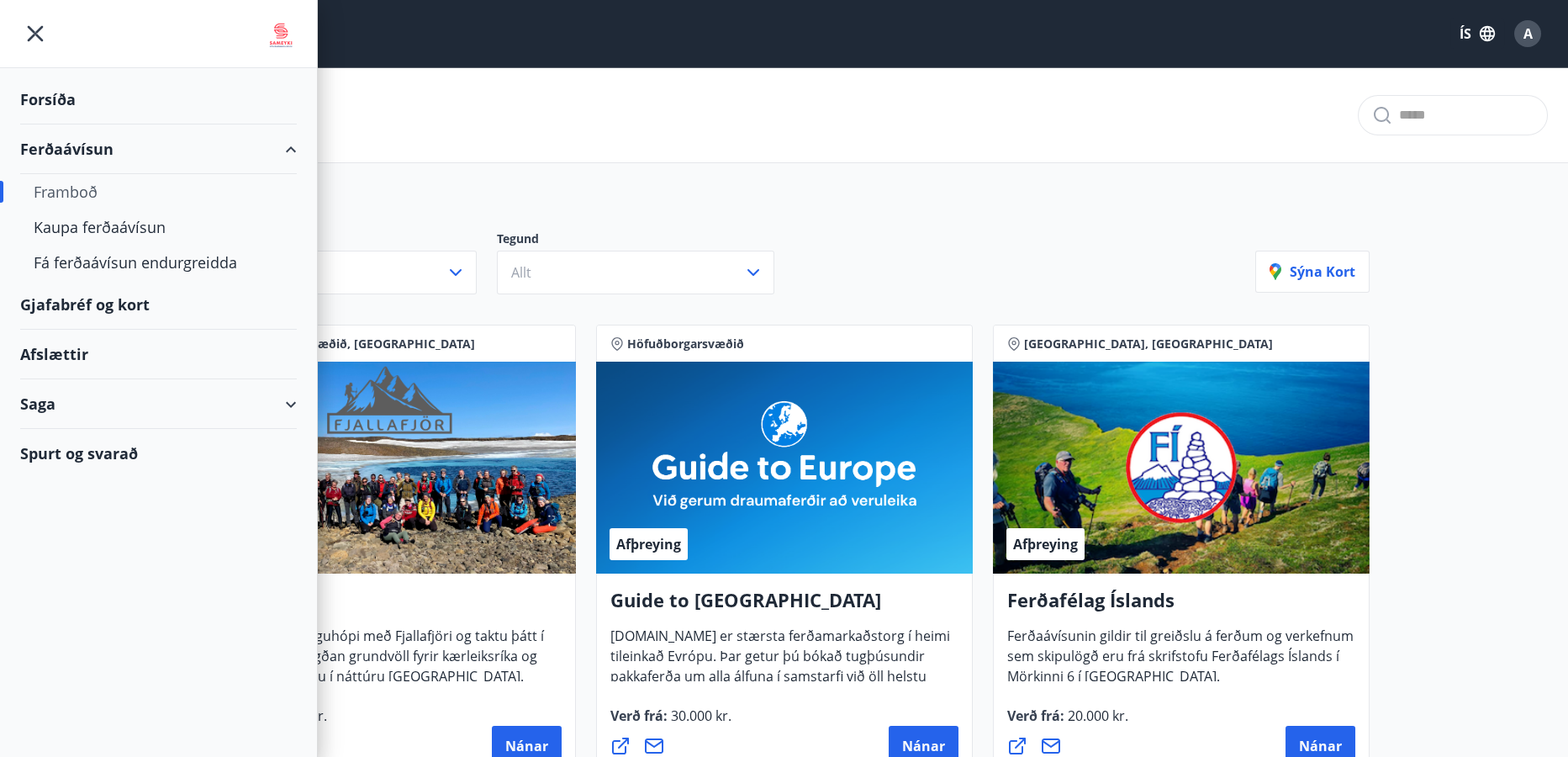
click at [43, 97] on div "Forsíða" at bounding box center [158, 100] width 277 height 50
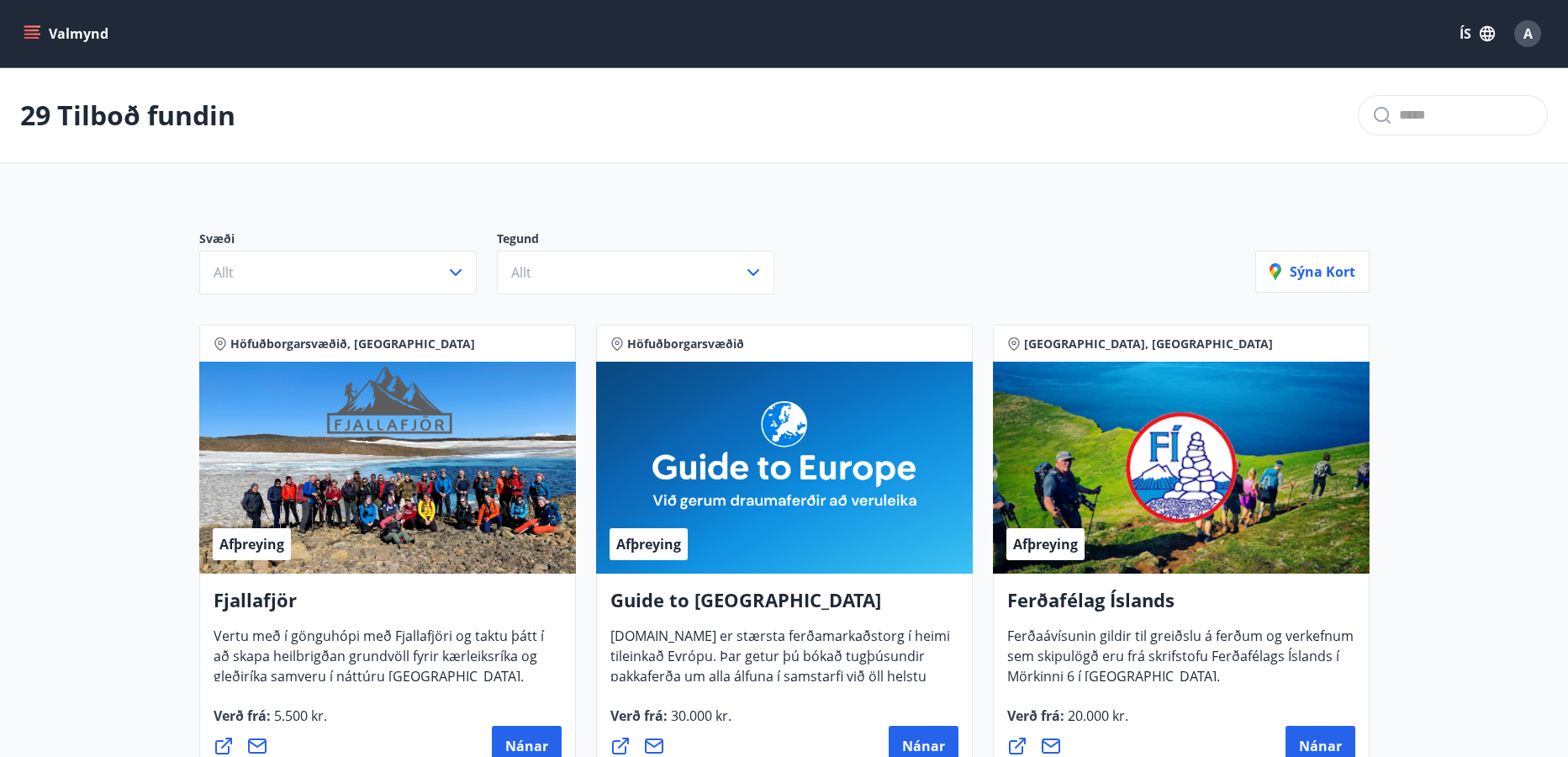
click at [36, 33] on icon "menu" at bounding box center [33, 34] width 18 height 2
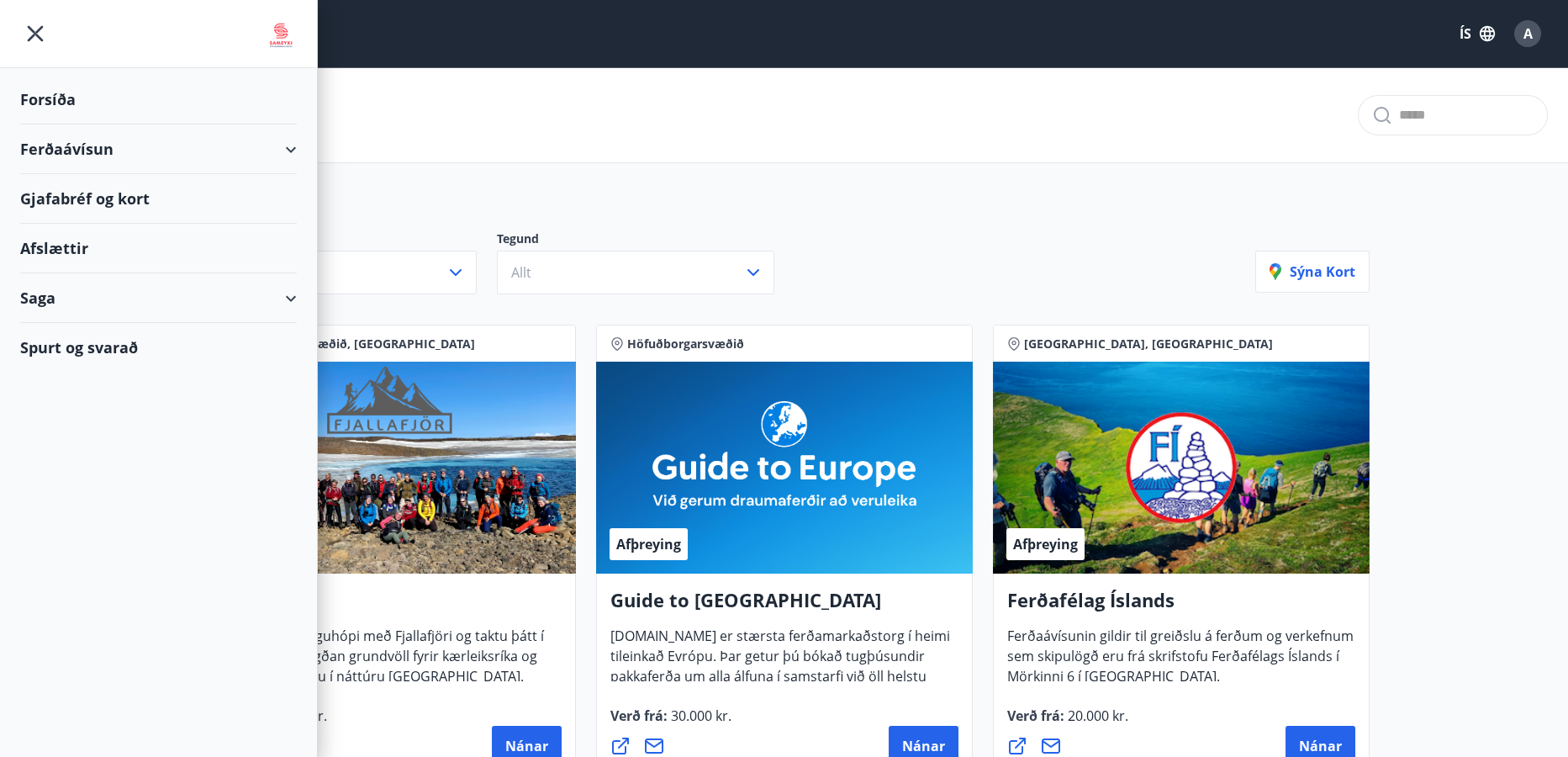
click at [72, 197] on div "Gjafabréf og kort" at bounding box center [158, 199] width 277 height 50
click at [41, 97] on div "Forsíða" at bounding box center [158, 100] width 277 height 50
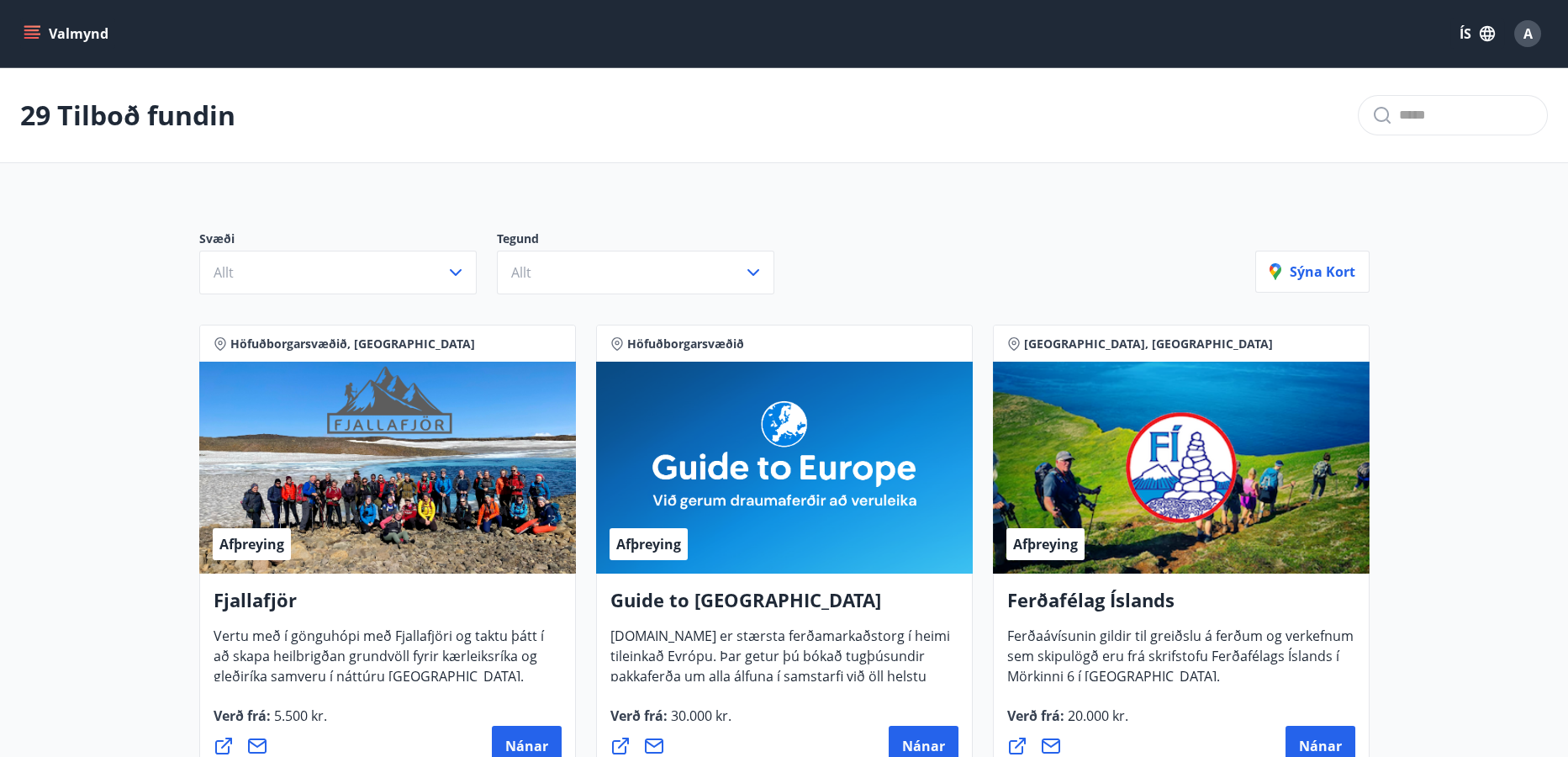
click at [30, 31] on icon "menu" at bounding box center [32, 34] width 17 height 17
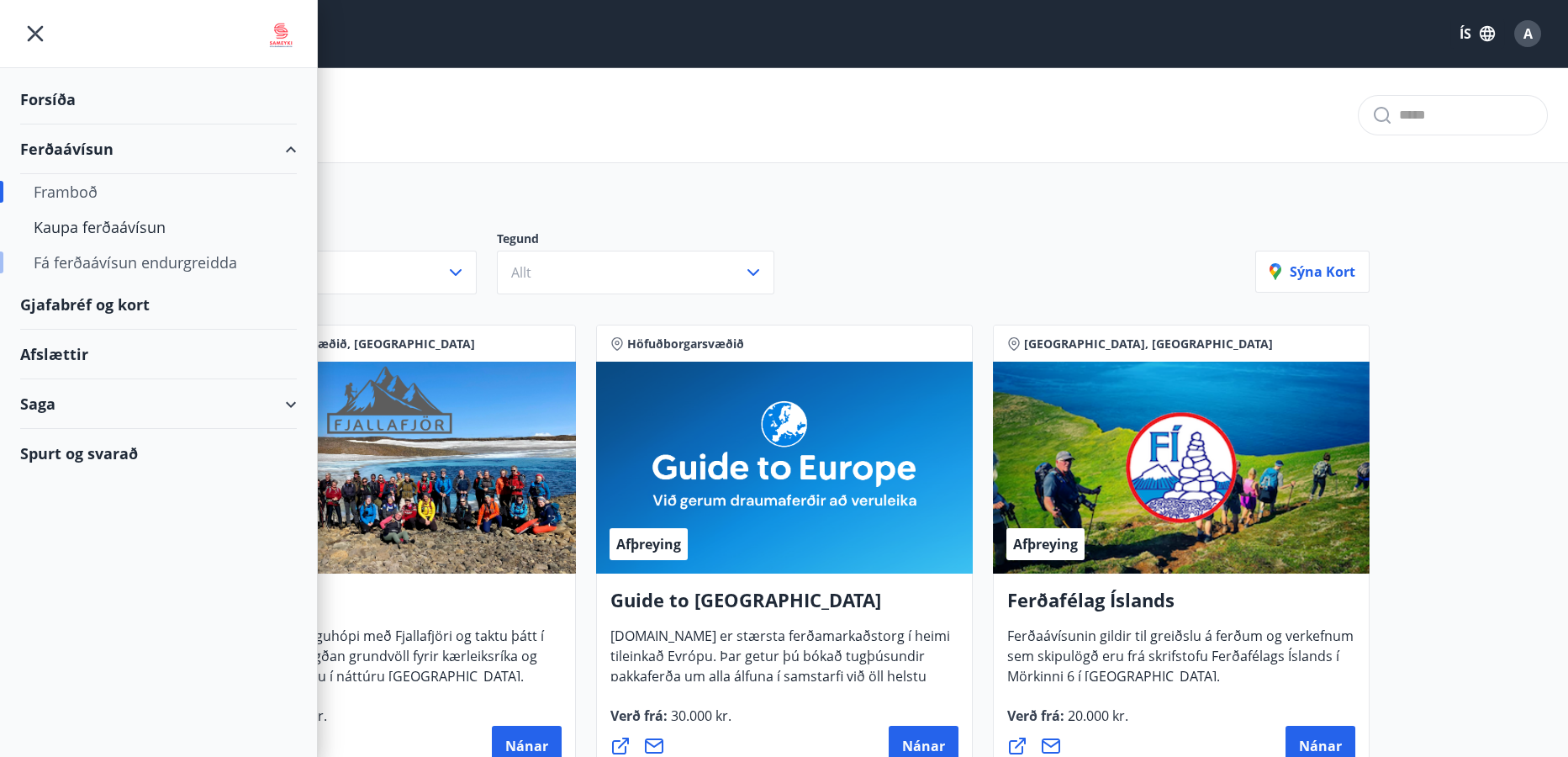
click at [65, 260] on div "Fá ferðaávísun endurgreidda" at bounding box center [159, 262] width 250 height 35
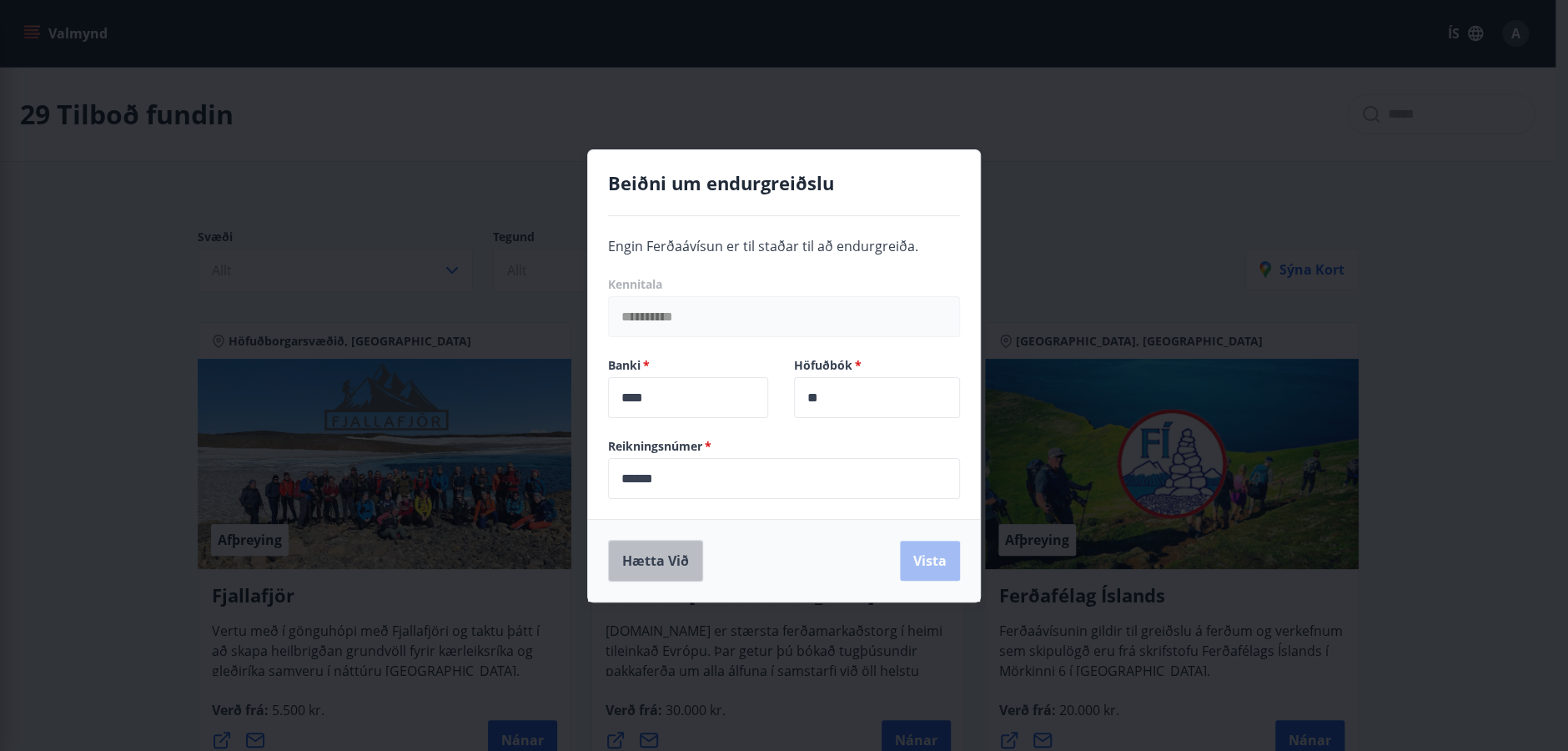
click at [645, 558] on button "Hætta við" at bounding box center [655, 560] width 95 height 42
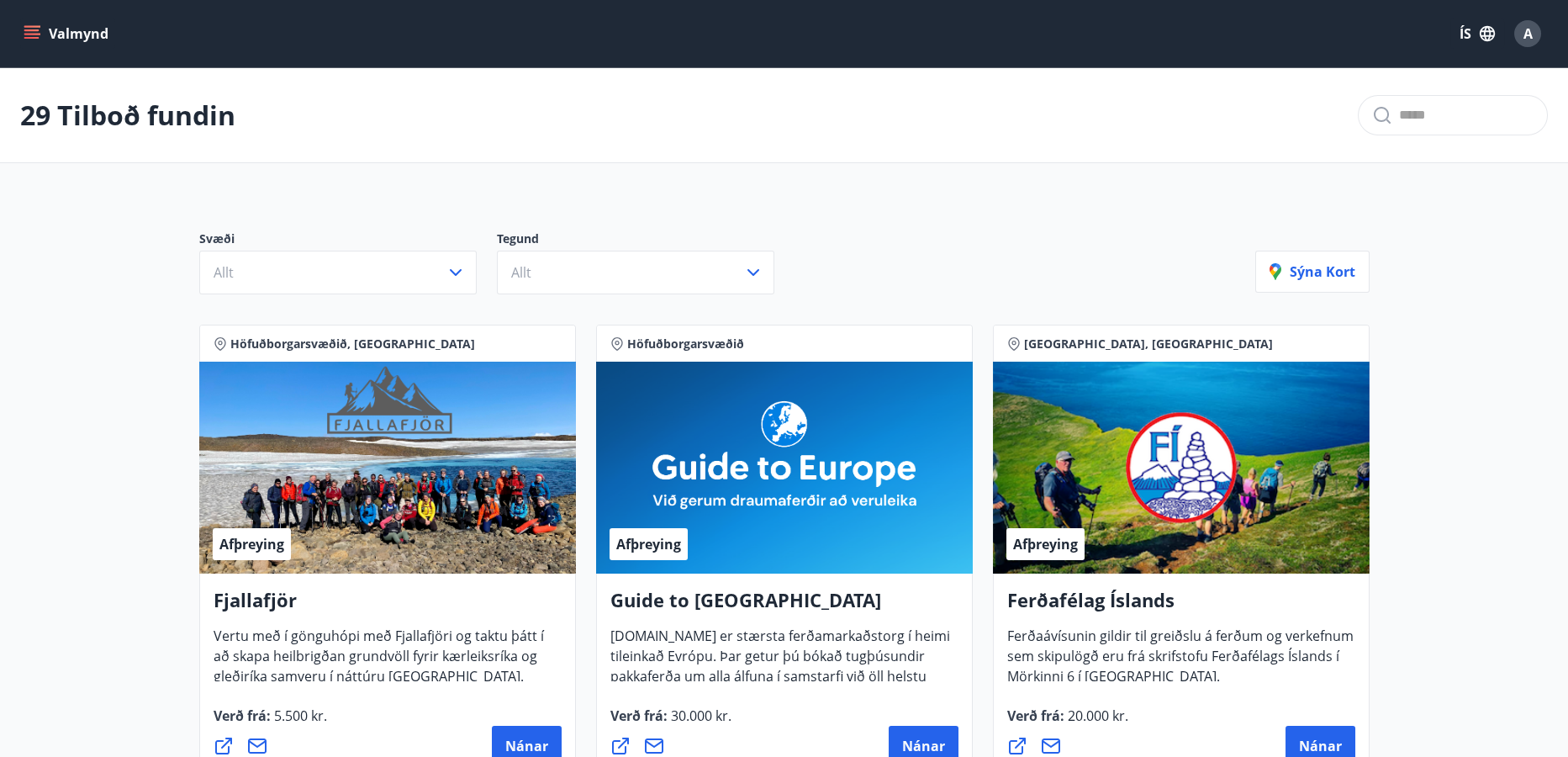
click at [31, 27] on icon "menu" at bounding box center [33, 27] width 18 height 2
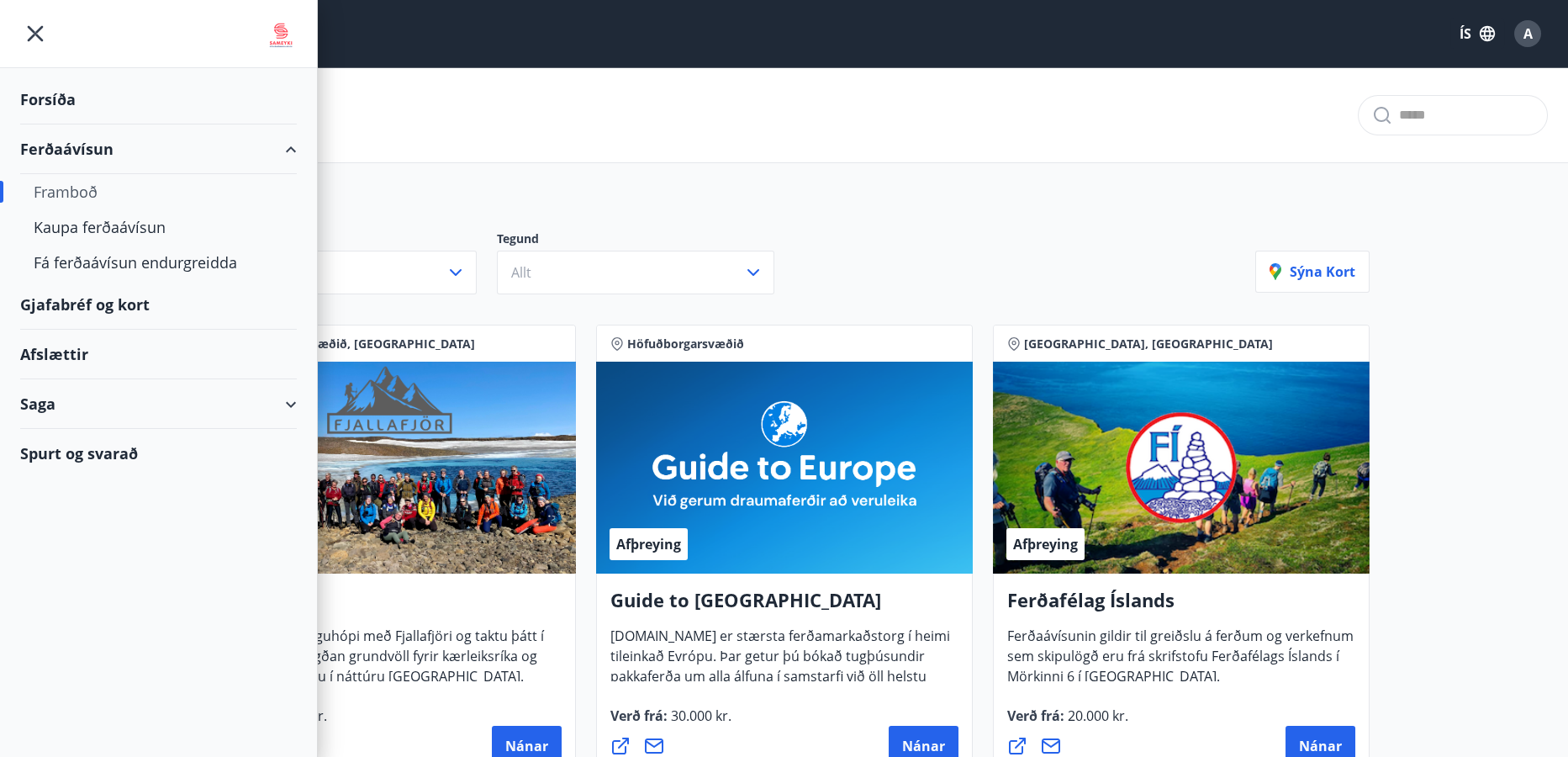
click at [66, 97] on div "Forsíða" at bounding box center [158, 100] width 277 height 50
